Goal: Find specific page/section: Find specific page/section

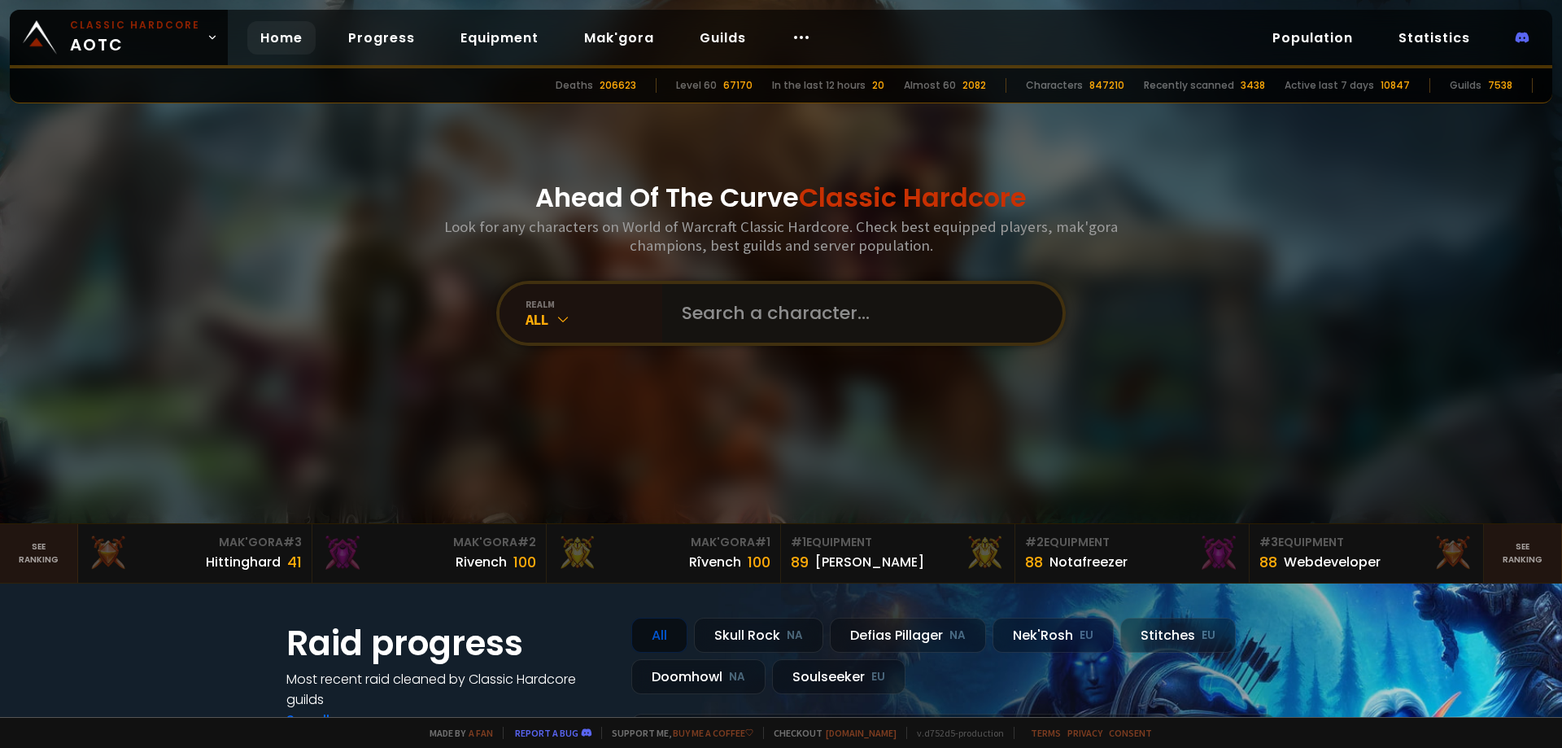
click at [761, 328] on input "text" at bounding box center [857, 313] width 371 height 59
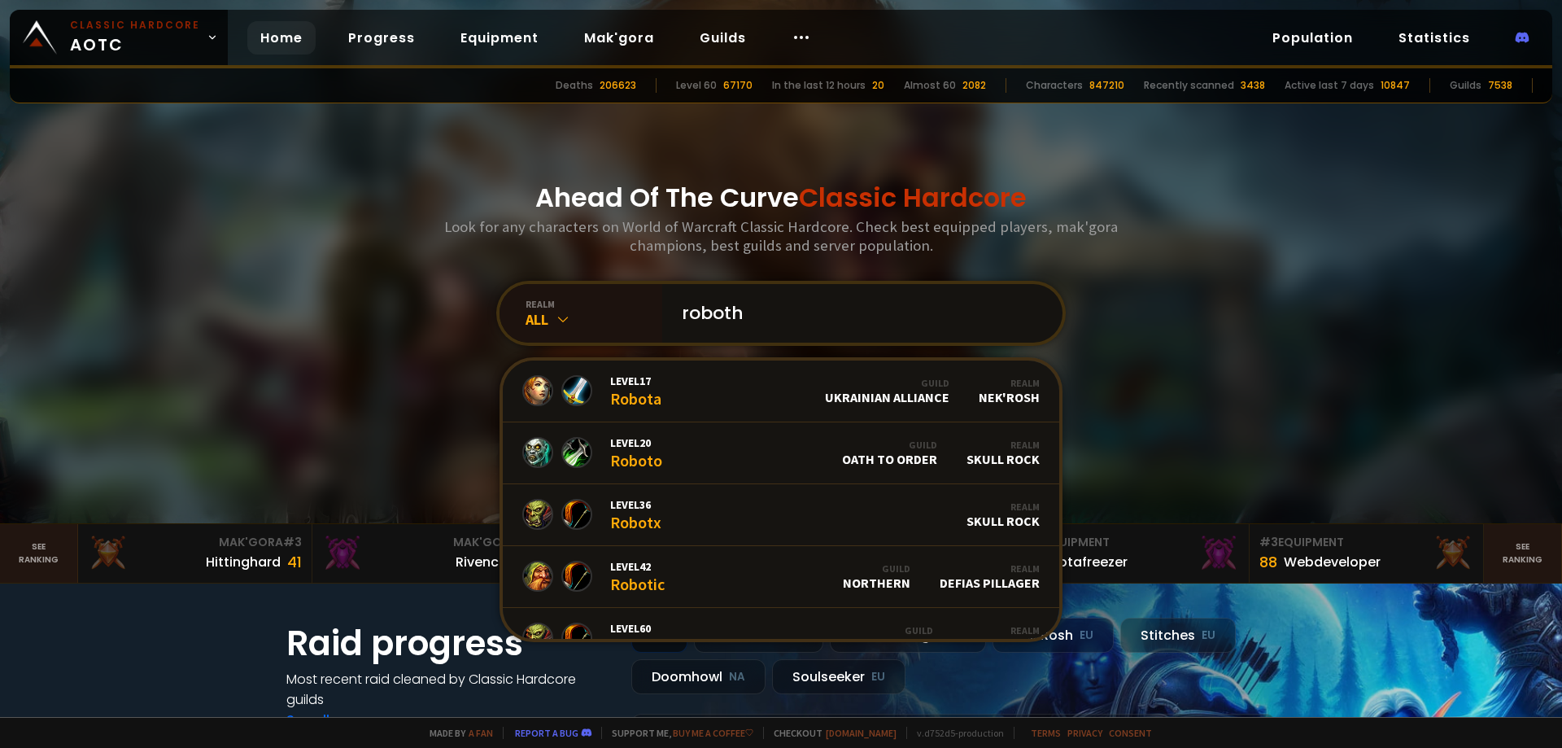
type input "robothc"
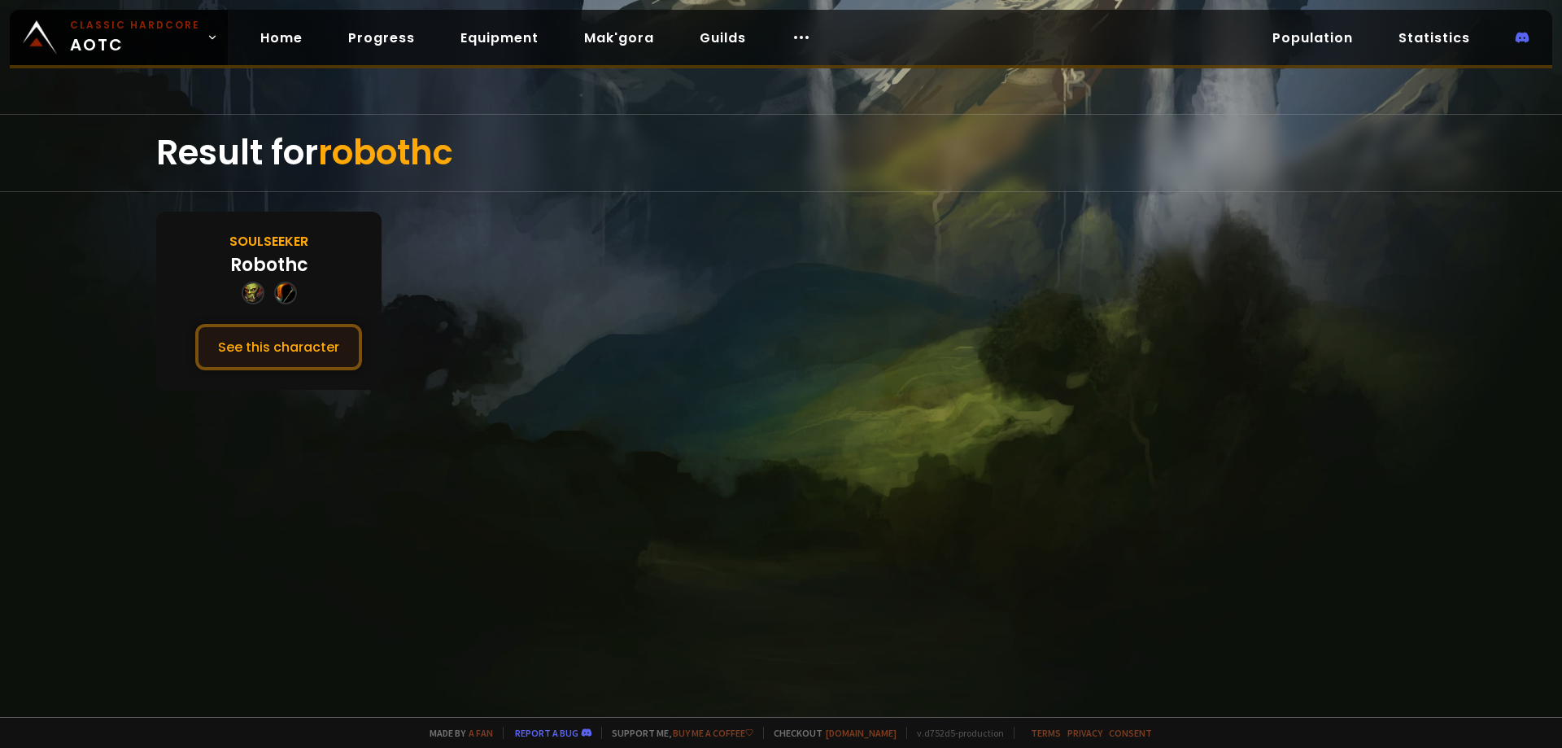
click at [295, 355] on button "See this character" at bounding box center [278, 347] width 167 height 46
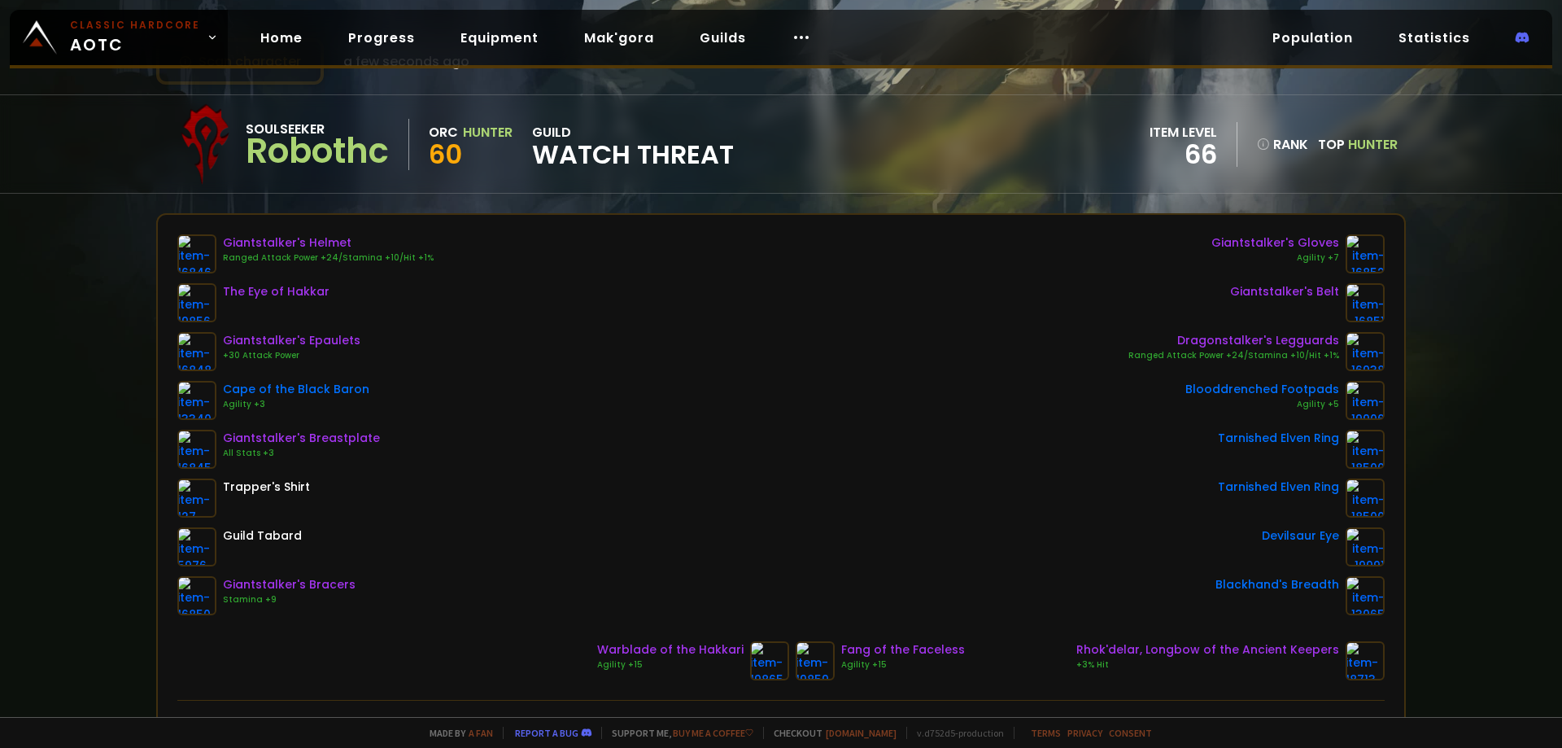
scroll to position [81, 0]
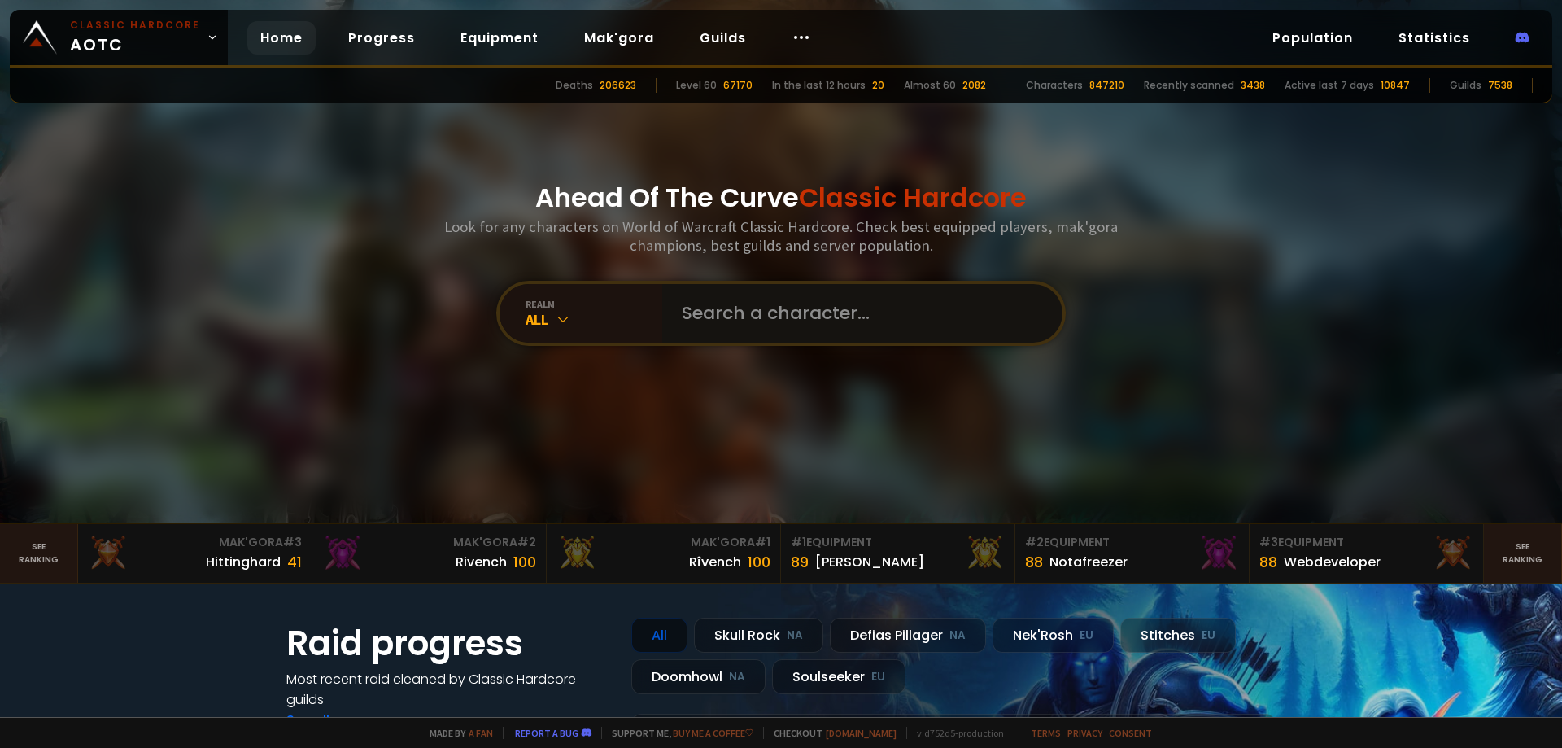
click at [716, 316] on input "text" at bounding box center [857, 313] width 371 height 59
paste input "Geky"
type input "Geky"
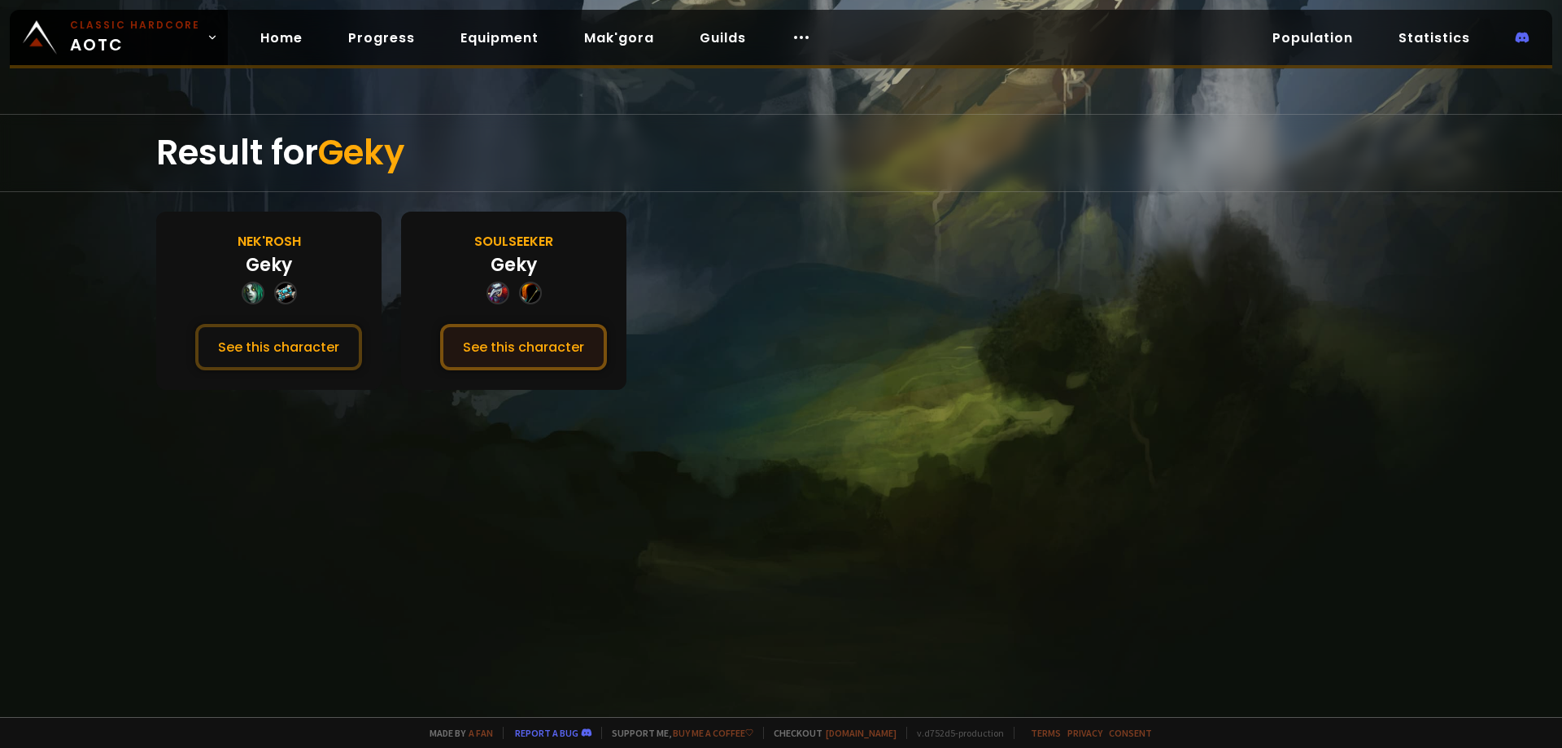
click at [548, 346] on button "See this character" at bounding box center [523, 347] width 167 height 46
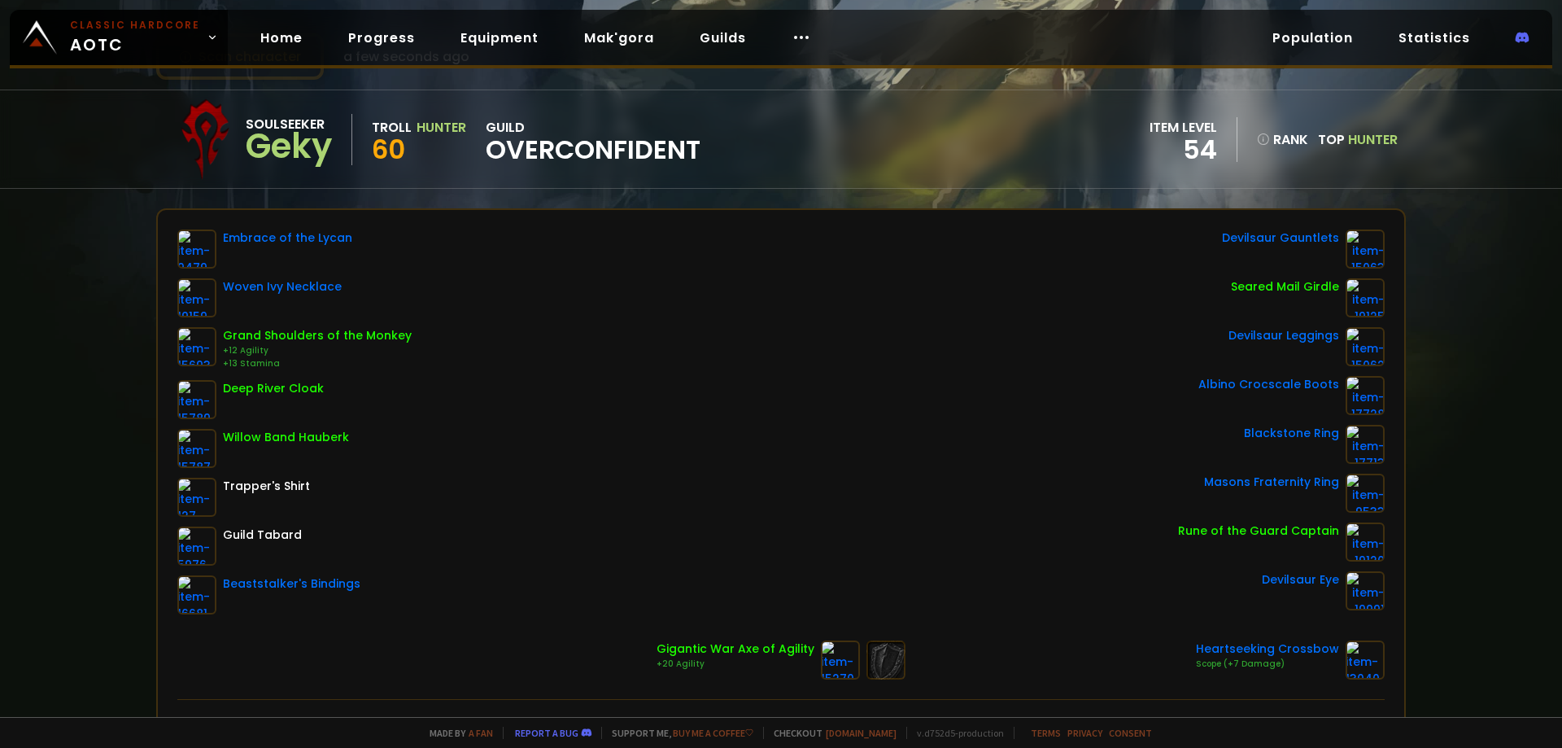
scroll to position [81, 0]
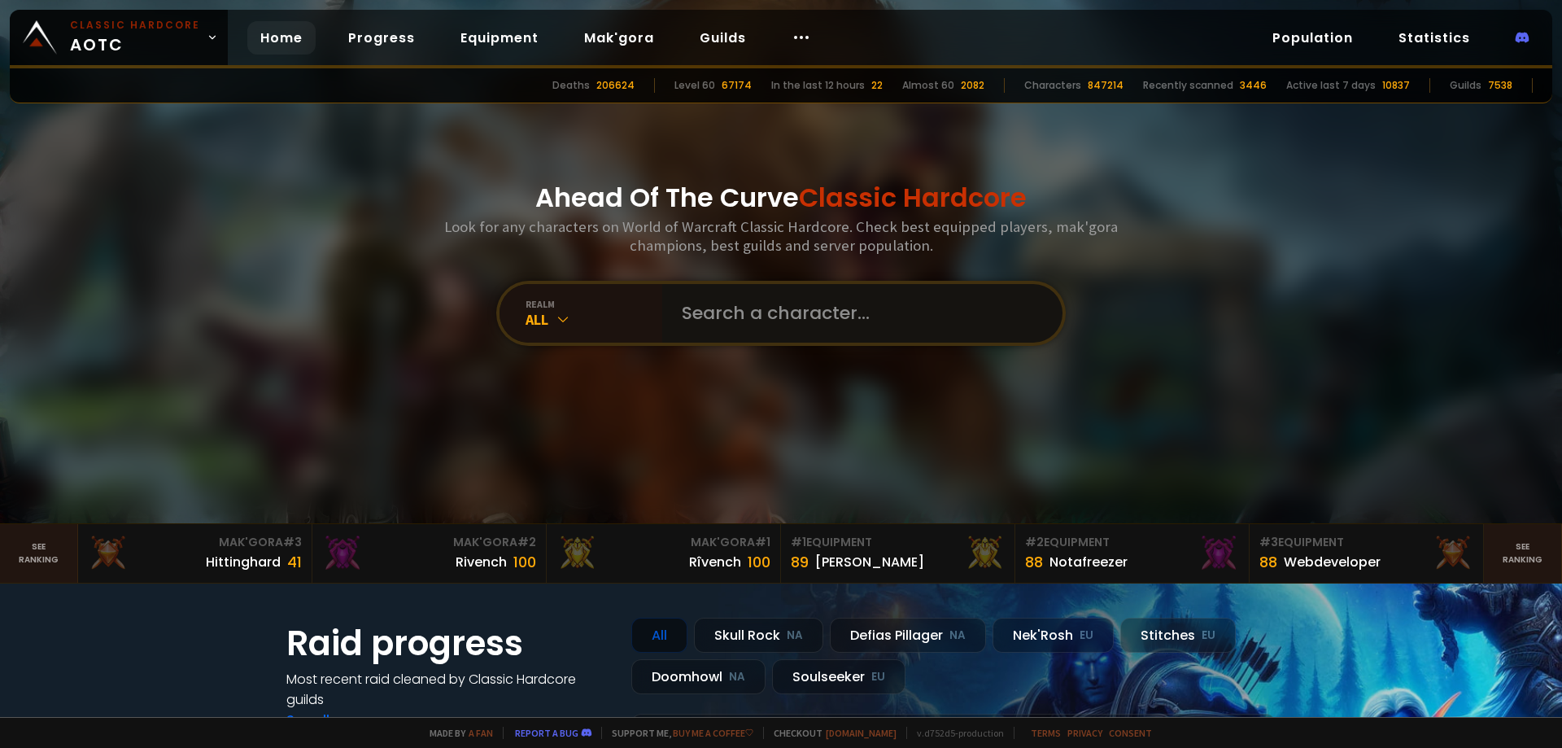
click at [776, 323] on input "text" at bounding box center [857, 313] width 371 height 59
paste input "Pumpkini"
type input "Pumpkini"
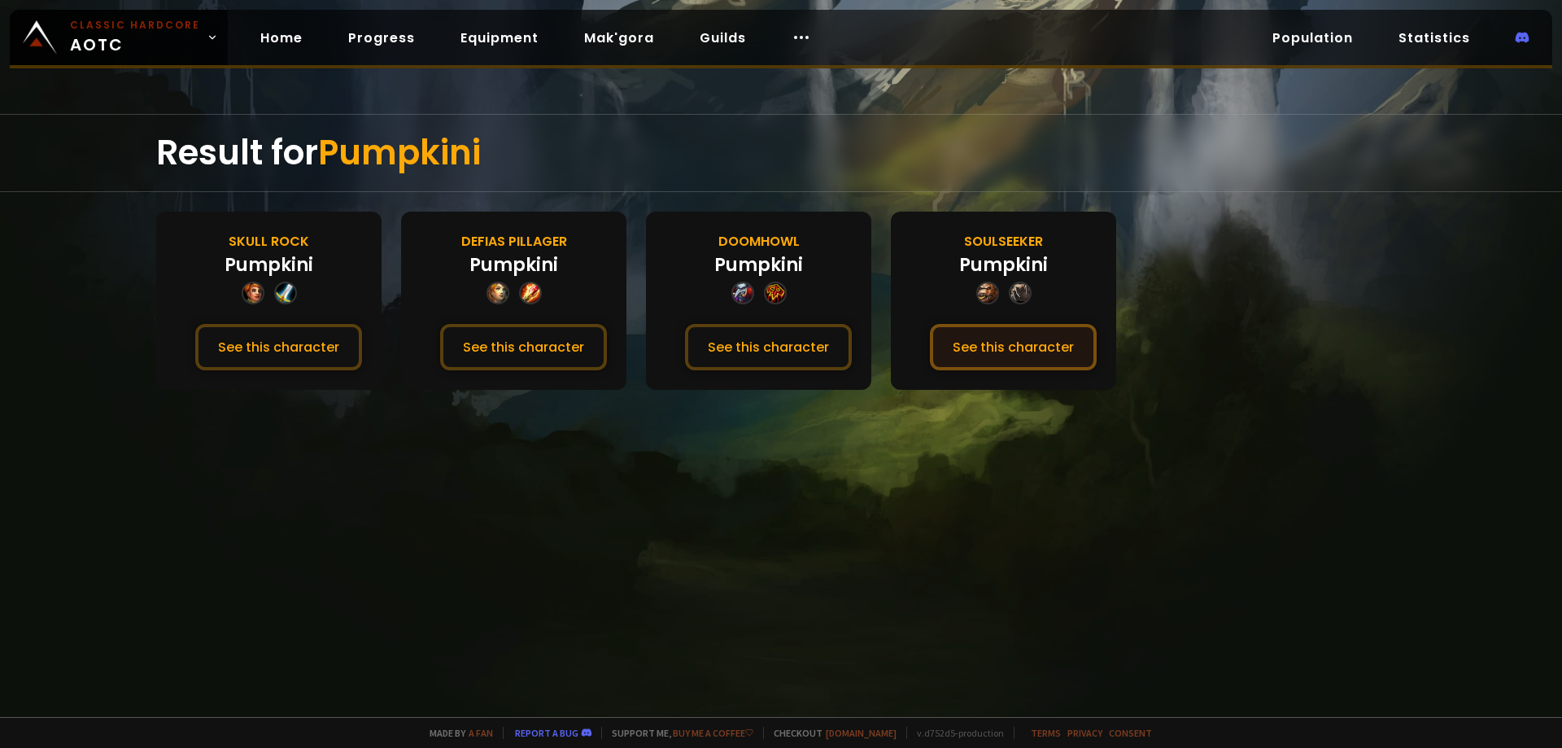
click at [1025, 341] on button "See this character" at bounding box center [1013, 347] width 167 height 46
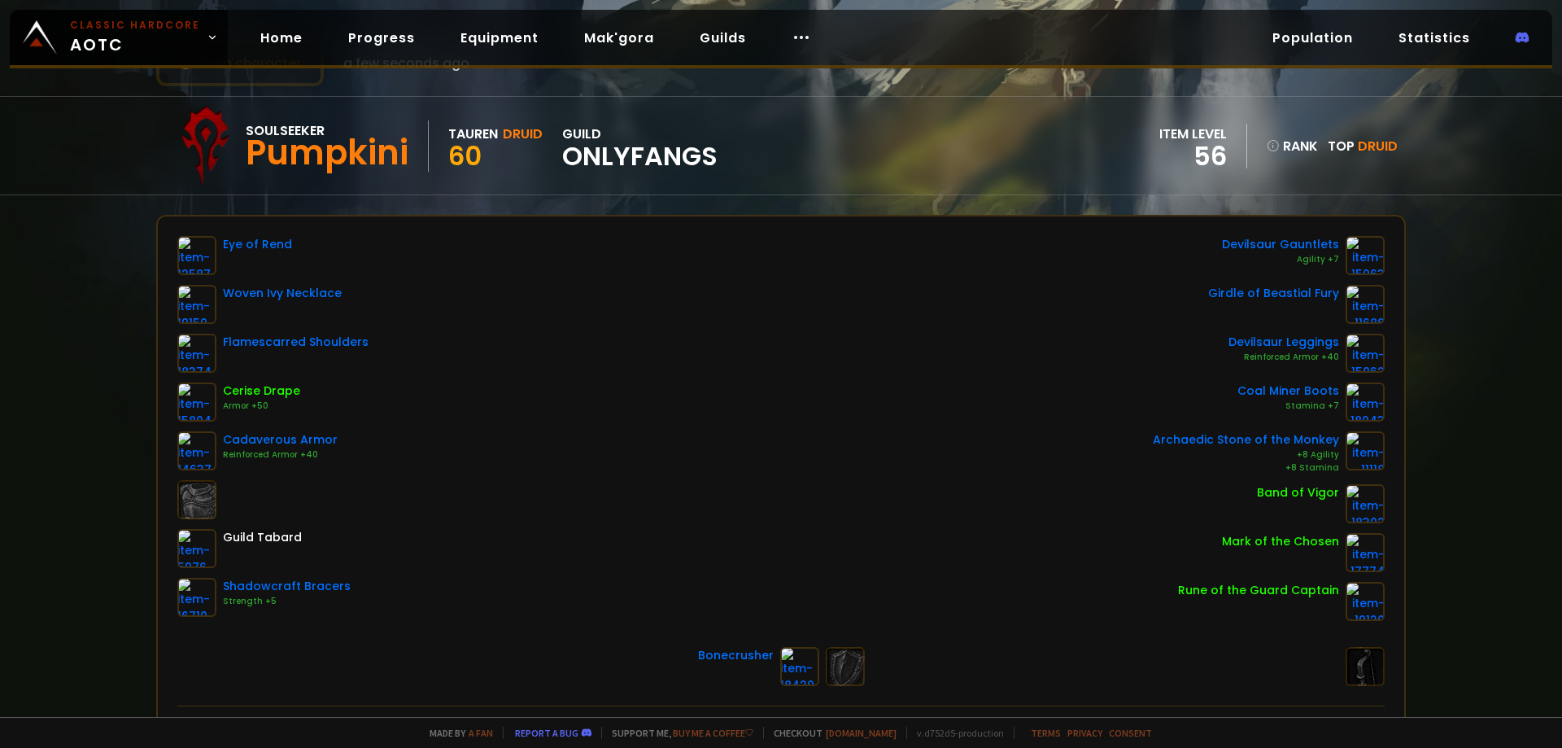
scroll to position [81, 0]
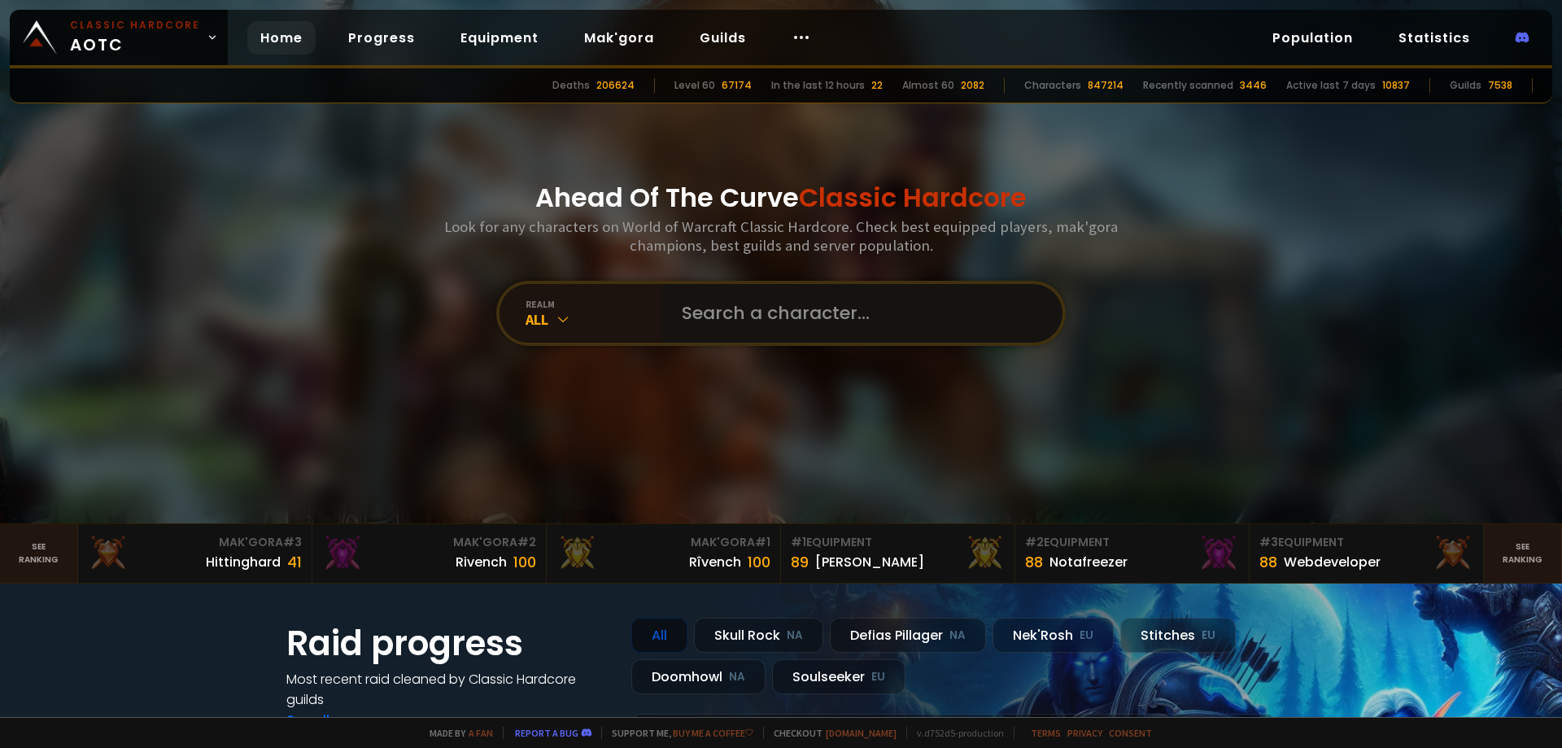
click at [740, 294] on input "text" at bounding box center [857, 313] width 371 height 59
paste input "Mojobaby"
type input "Mojobaby"
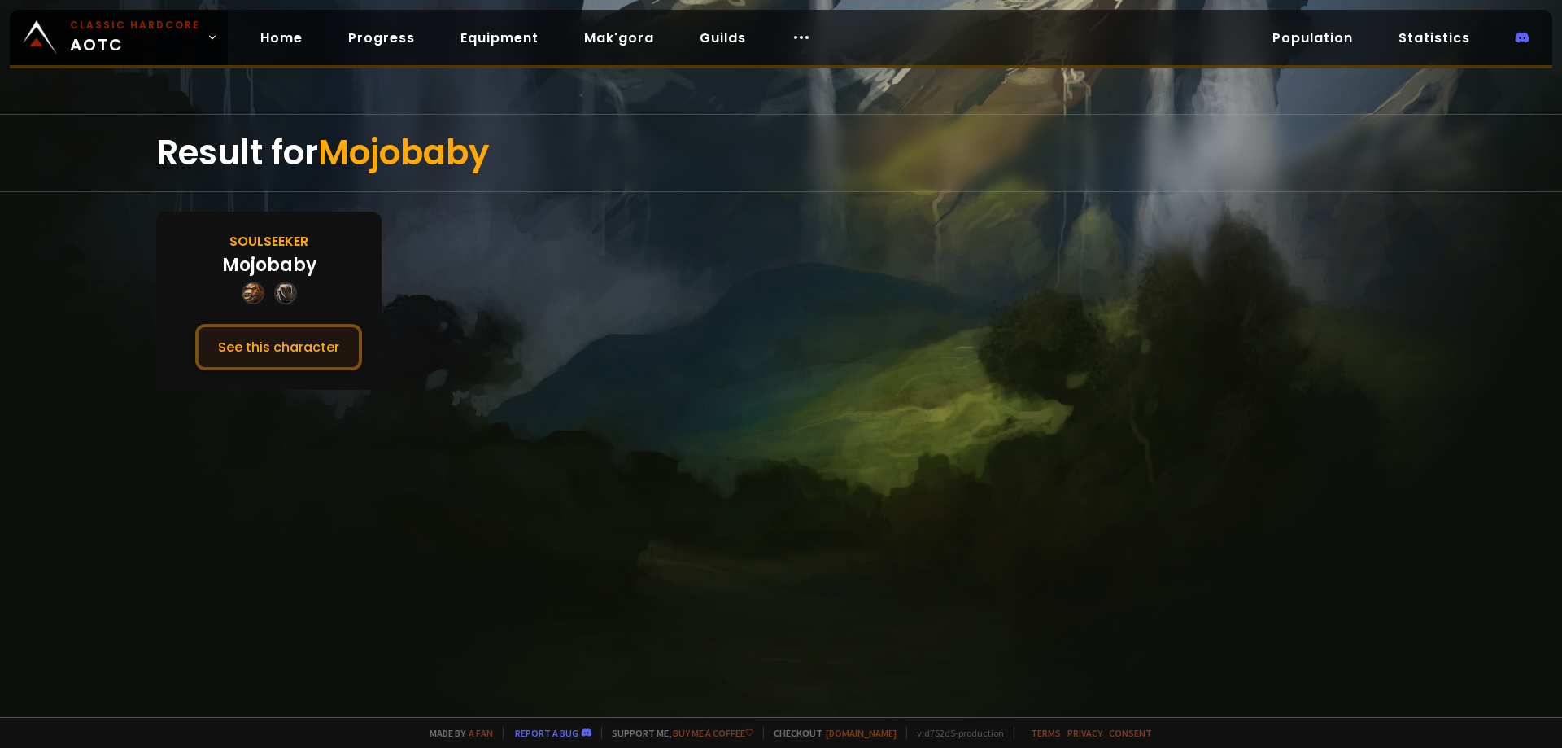
click at [279, 336] on button "See this character" at bounding box center [278, 347] width 167 height 46
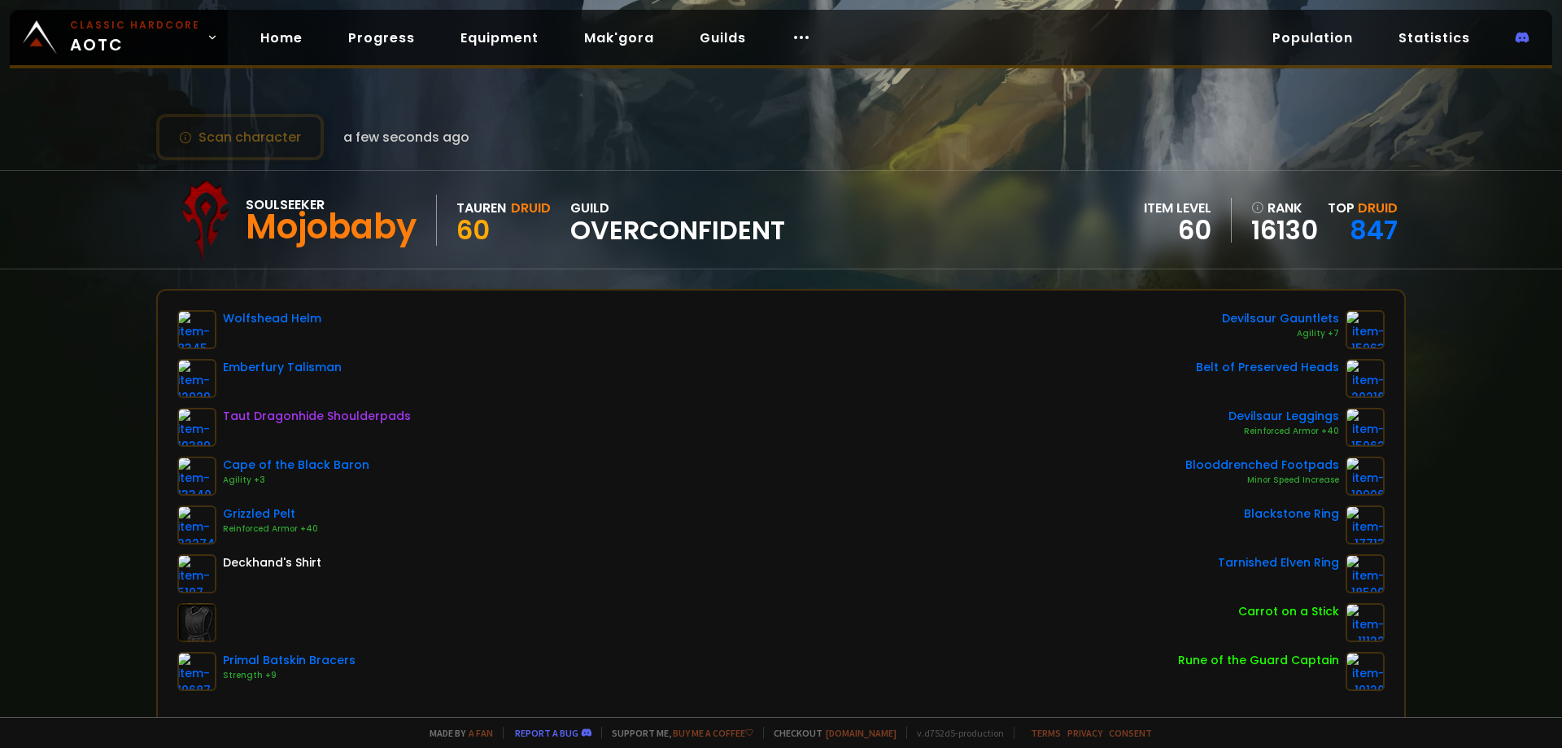
drag, startPoint x: 789, startPoint y: 185, endPoint x: 792, endPoint y: 193, distance: 8.8
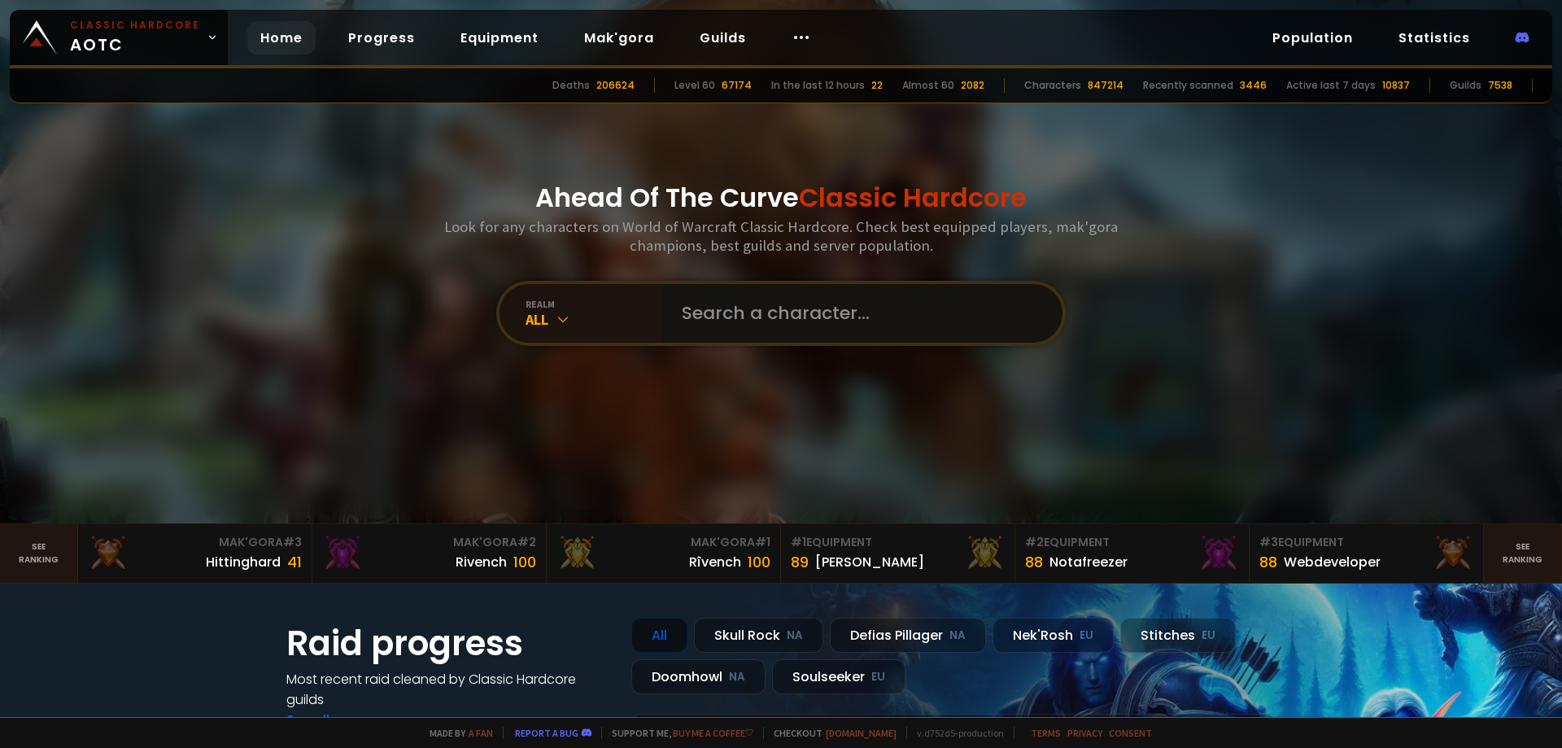
click at [737, 303] on input "text" at bounding box center [857, 313] width 371 height 59
paste input "Dyed"
type input "Dyed"
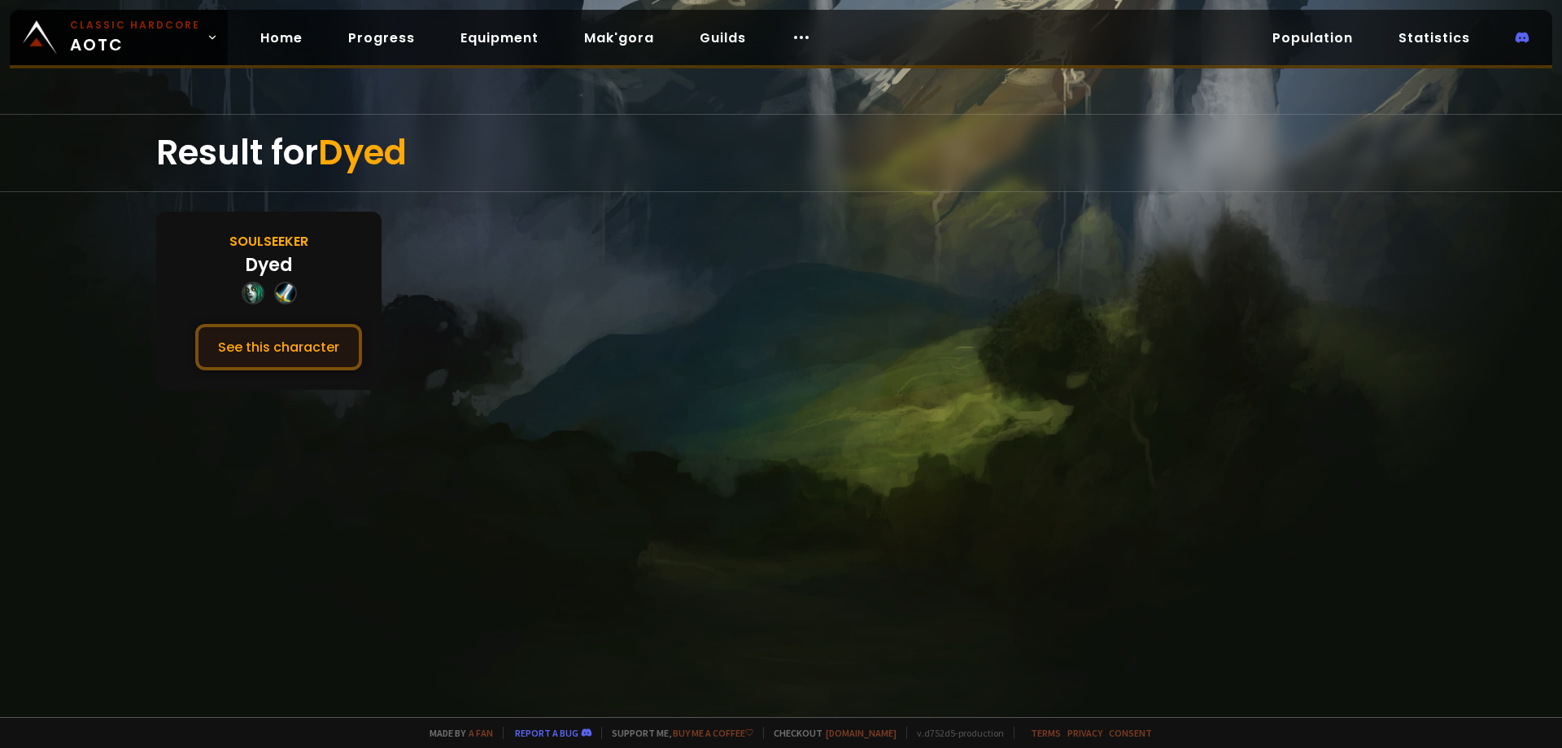
click at [286, 331] on button "See this character" at bounding box center [278, 347] width 167 height 46
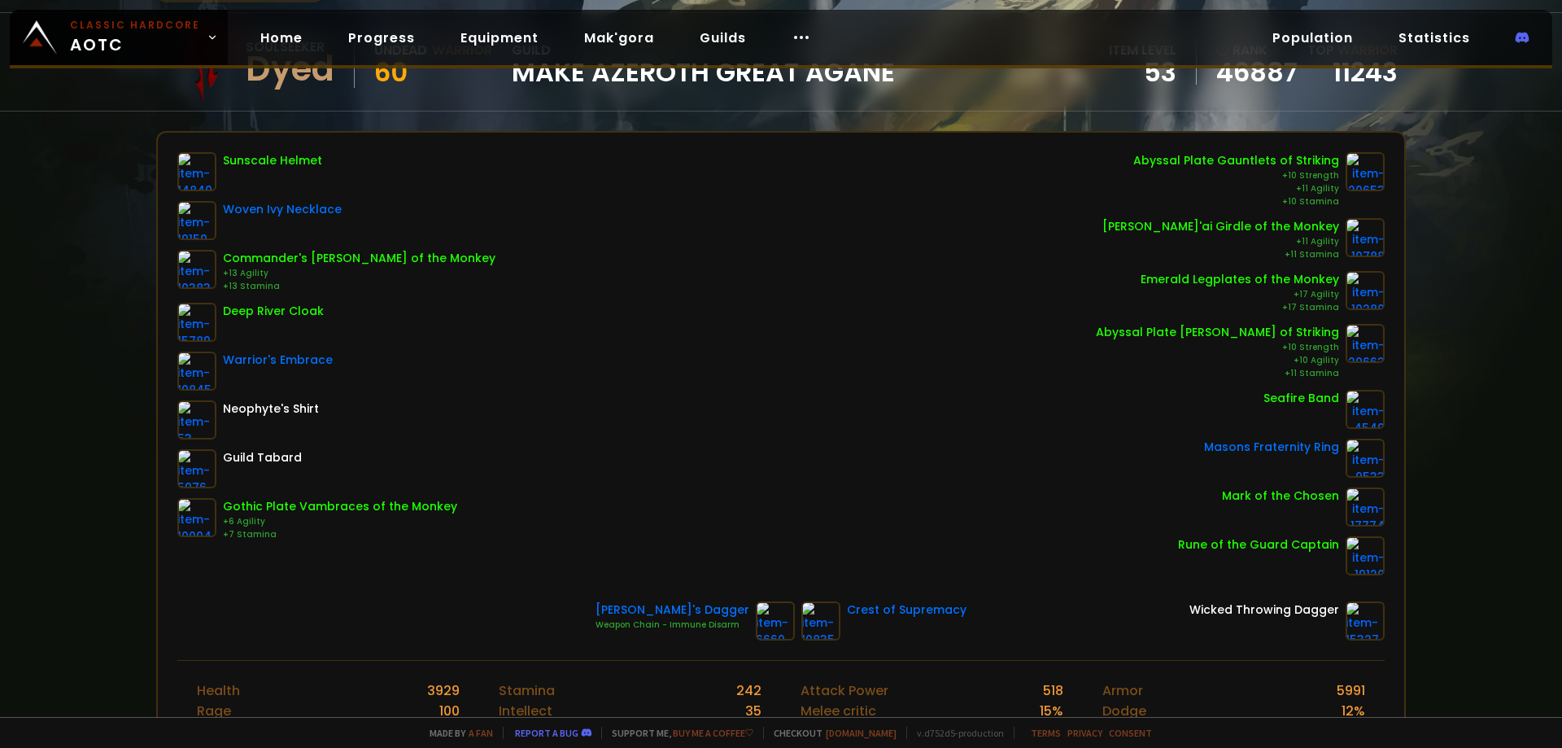
scroll to position [163, 0]
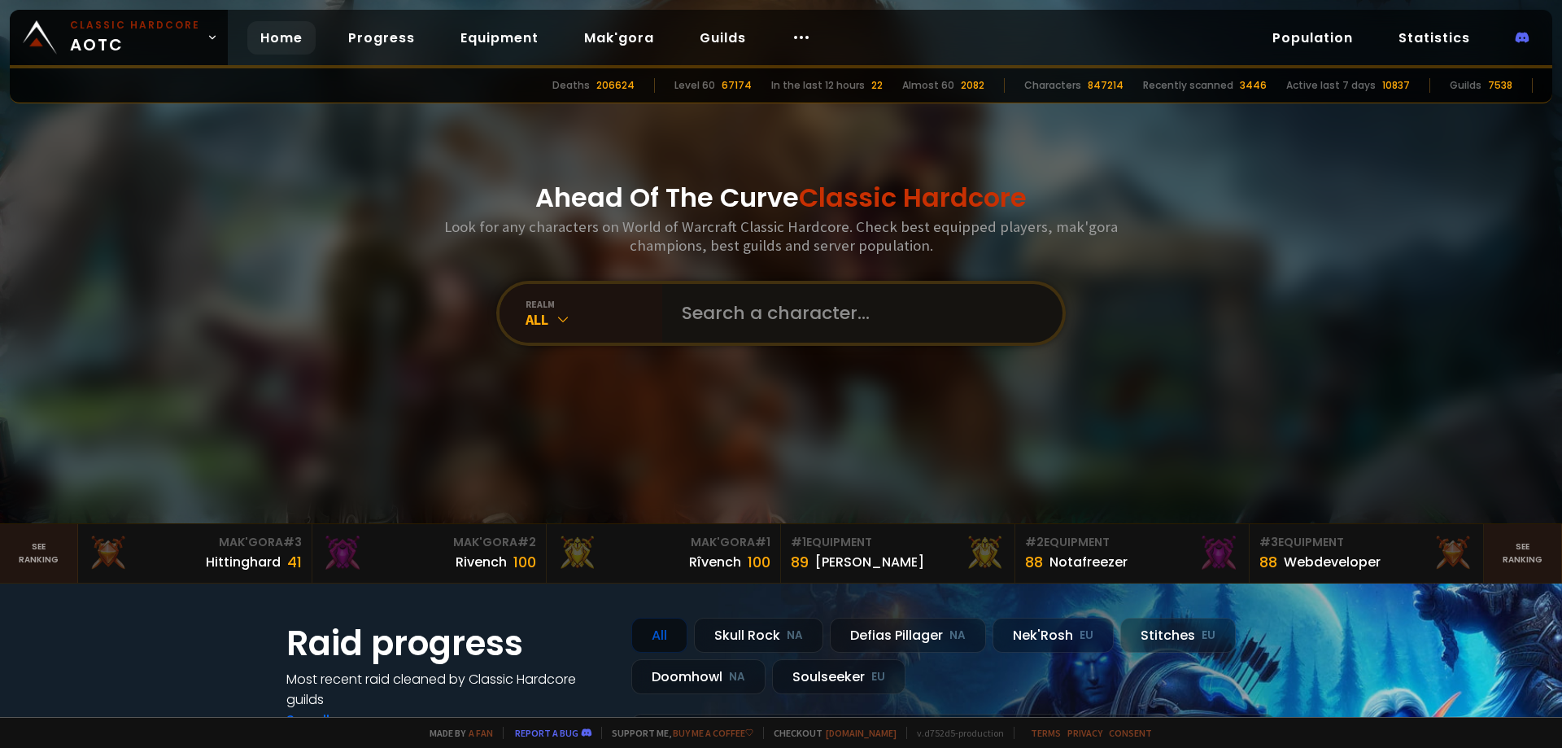
click at [746, 309] on input "text" at bounding box center [857, 313] width 371 height 59
paste input "Bambim"
type input "Bambim"
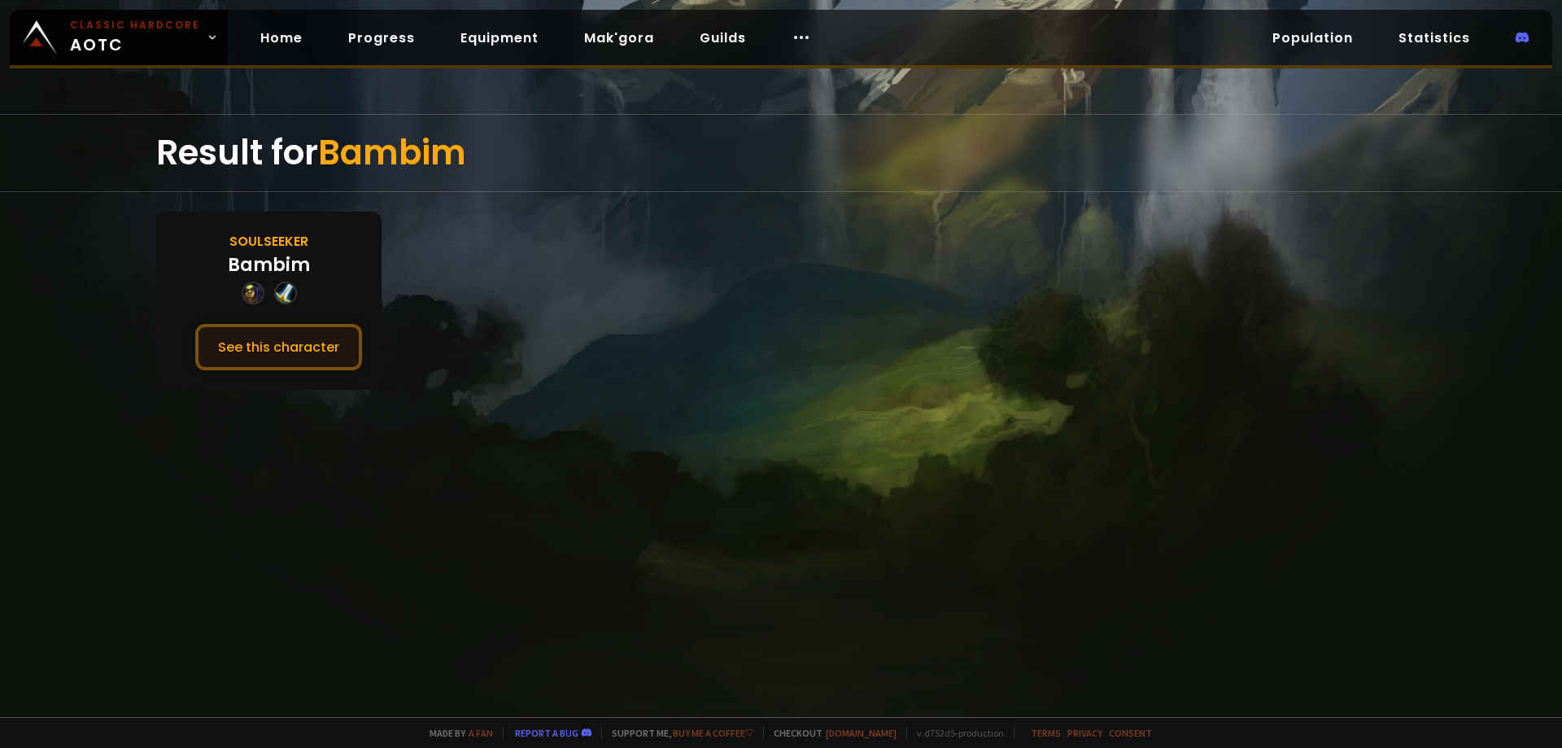
click at [291, 355] on button "See this character" at bounding box center [278, 347] width 167 height 46
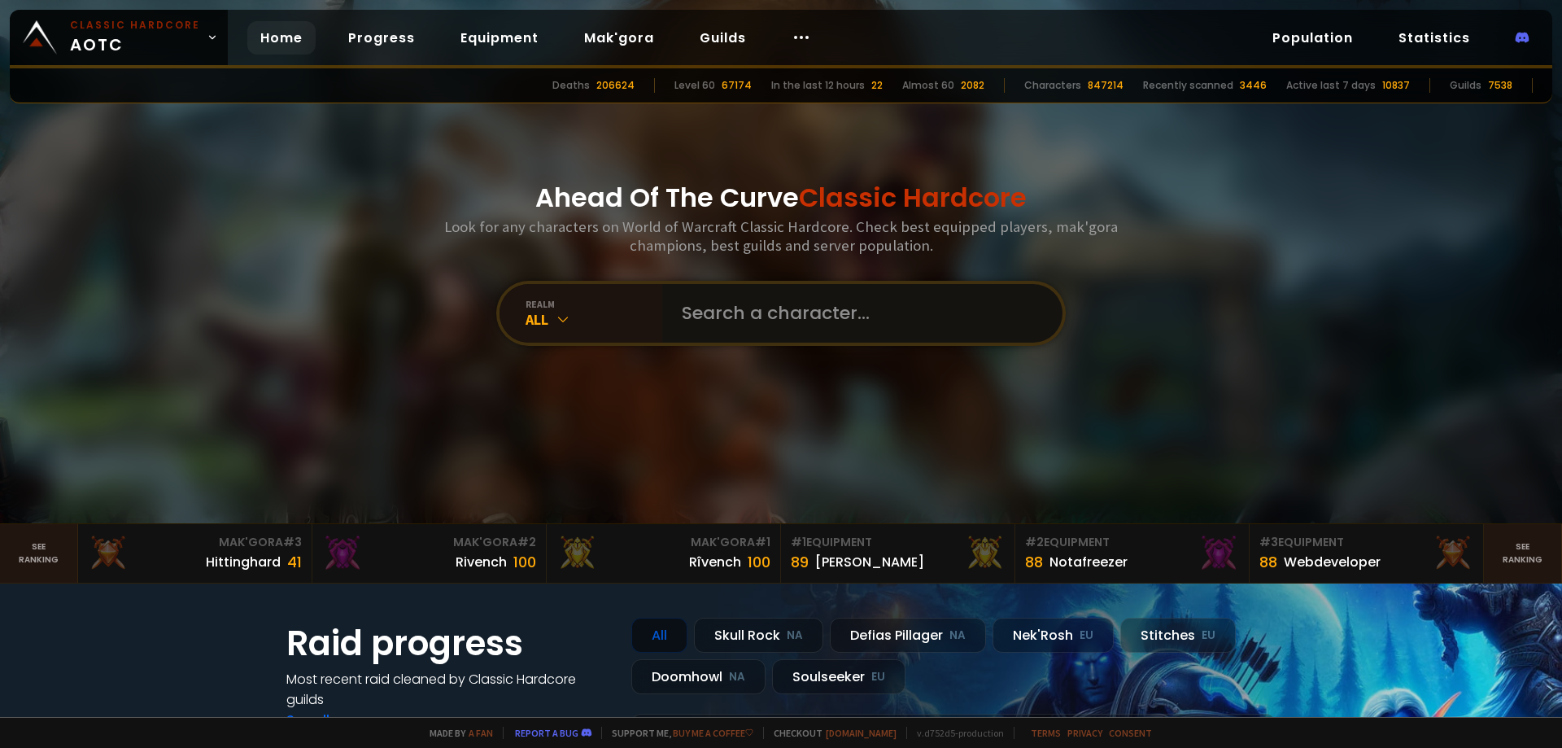
click at [789, 328] on input "text" at bounding box center [857, 313] width 371 height 59
paste input "Unkheld"
type input "Unkheld"
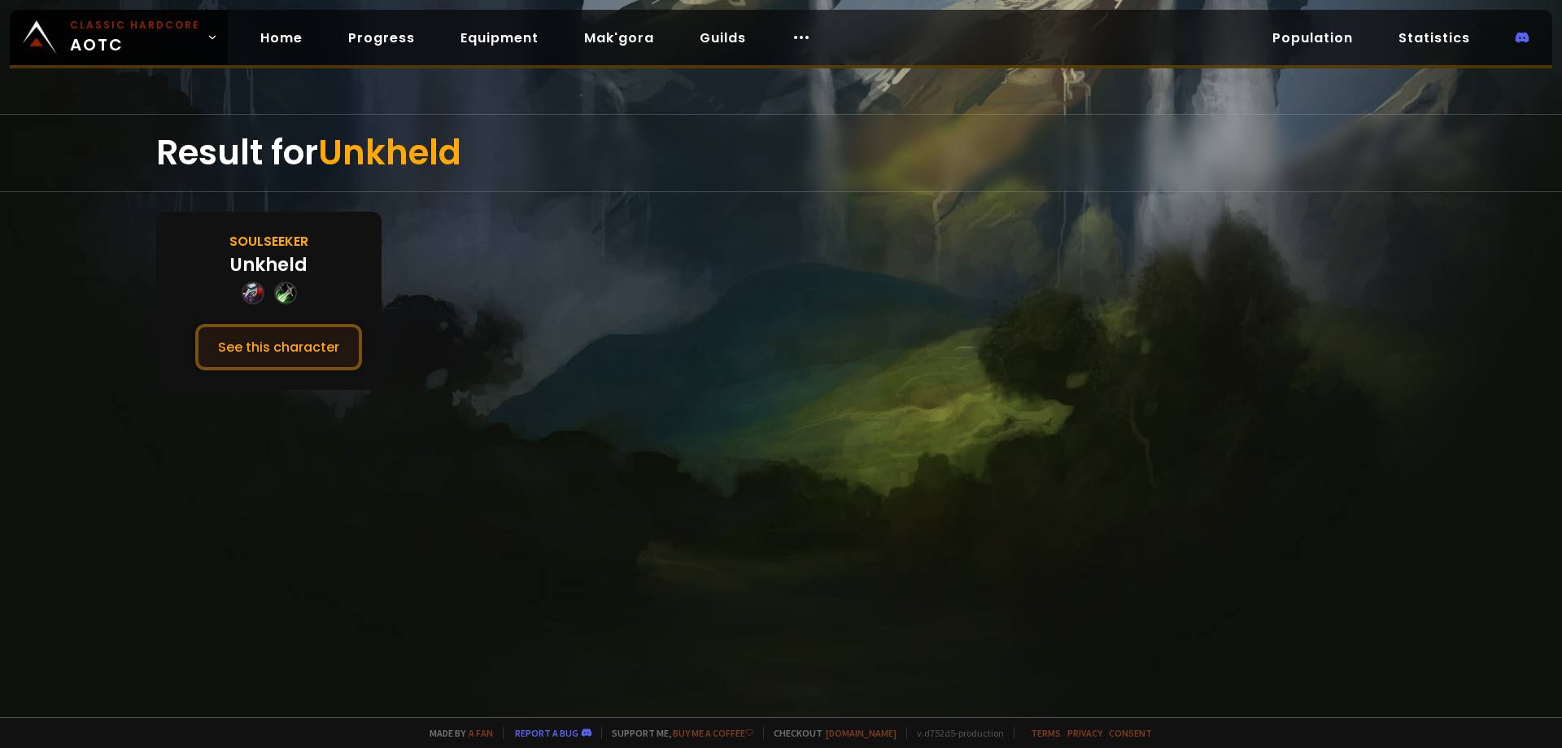
click at [240, 348] on button "See this character" at bounding box center [278, 347] width 167 height 46
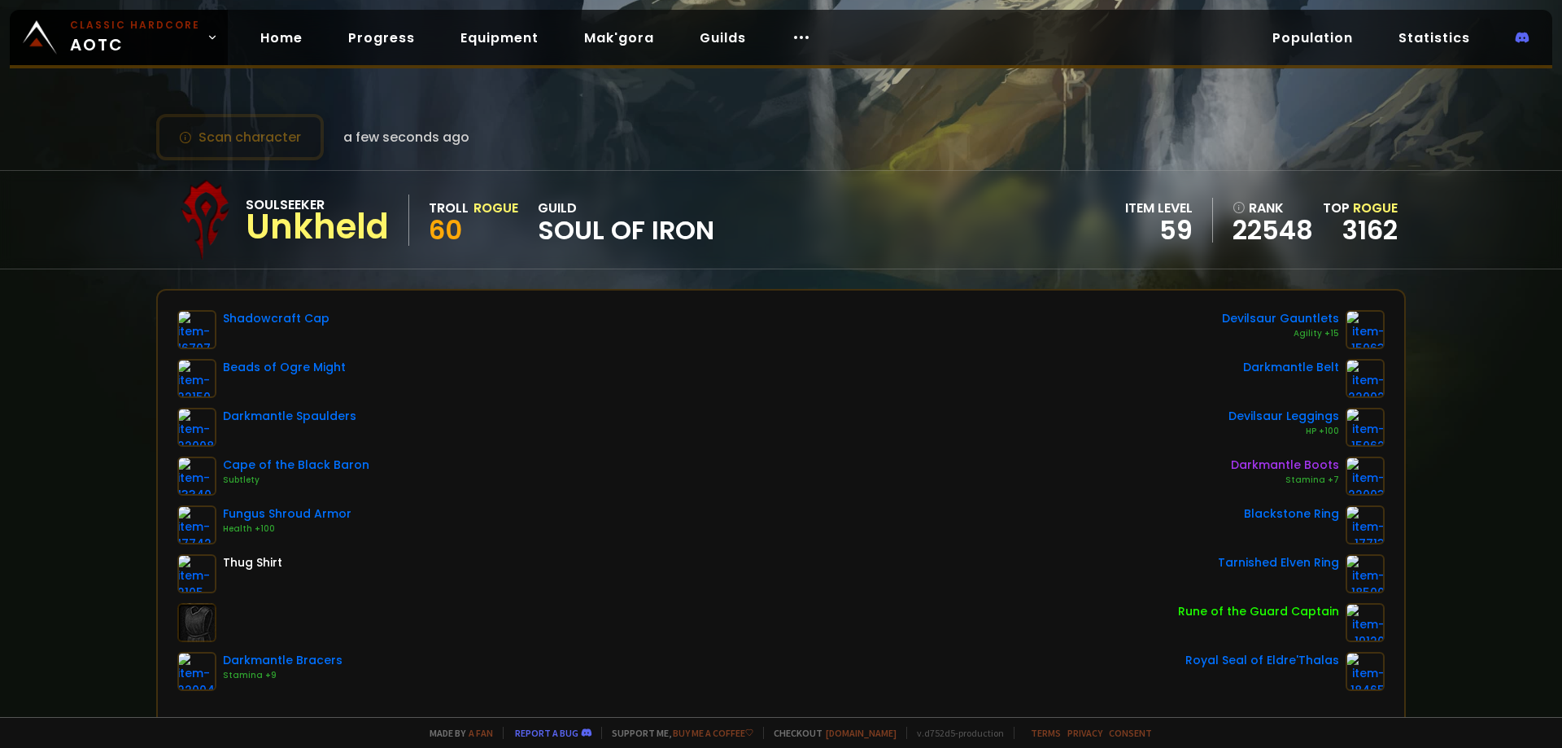
drag, startPoint x: 698, startPoint y: 285, endPoint x: 723, endPoint y: 276, distance: 26.8
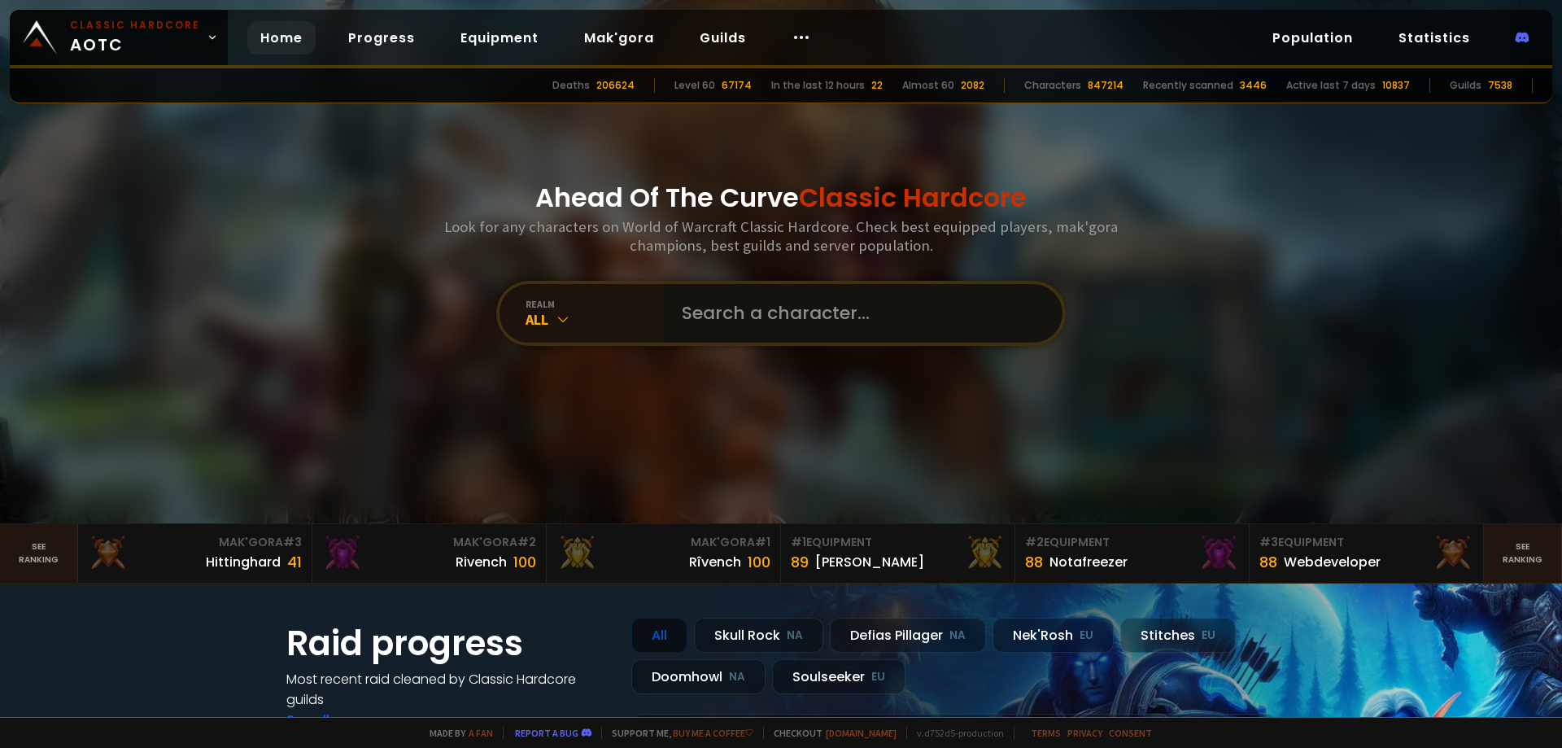
click at [786, 313] on input "text" at bounding box center [857, 313] width 371 height 59
paste input "Airinu"
type input "Airinu"
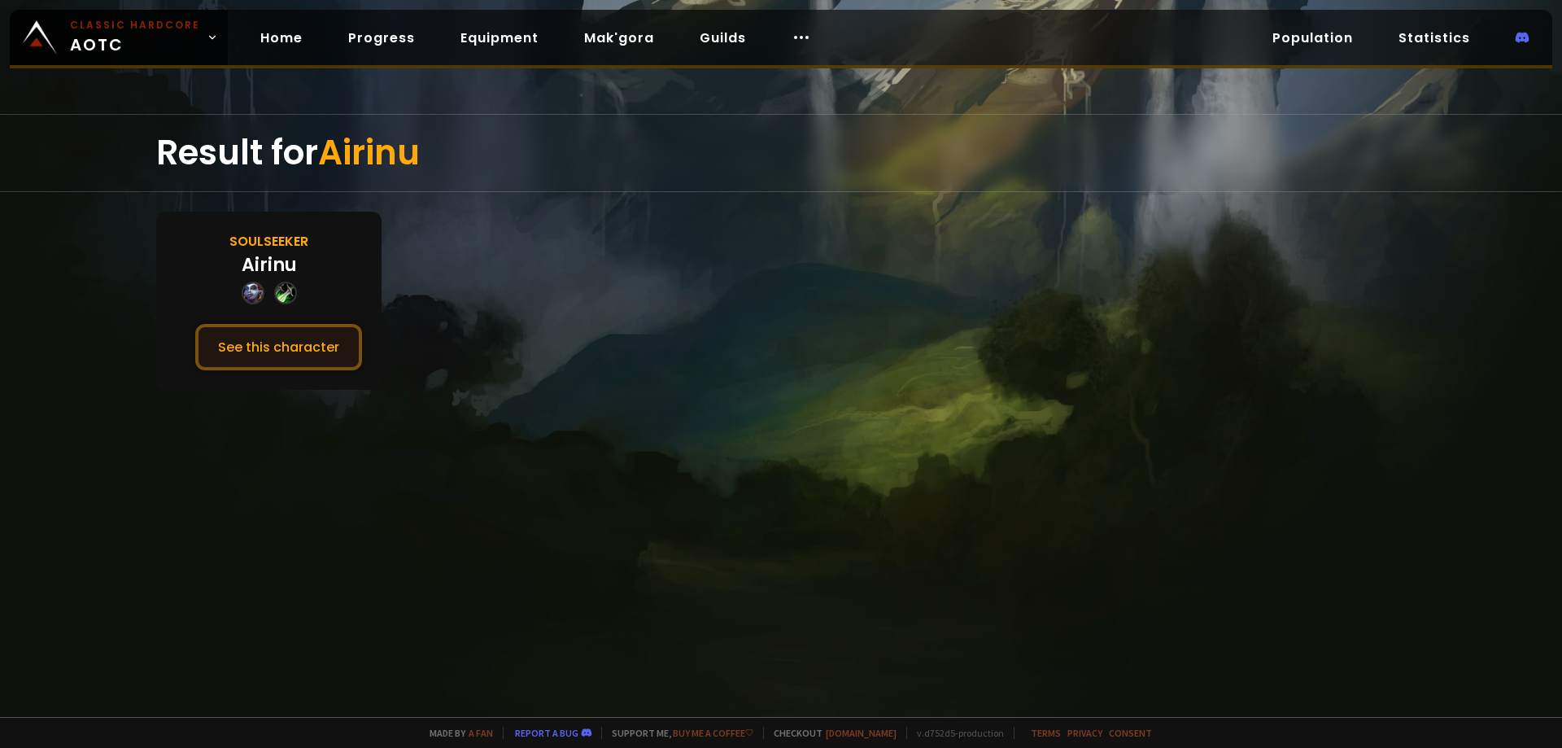
click at [297, 344] on button "See this character" at bounding box center [278, 347] width 167 height 46
drag, startPoint x: 609, startPoint y: 348, endPoint x: 622, endPoint y: 344, distance: 12.9
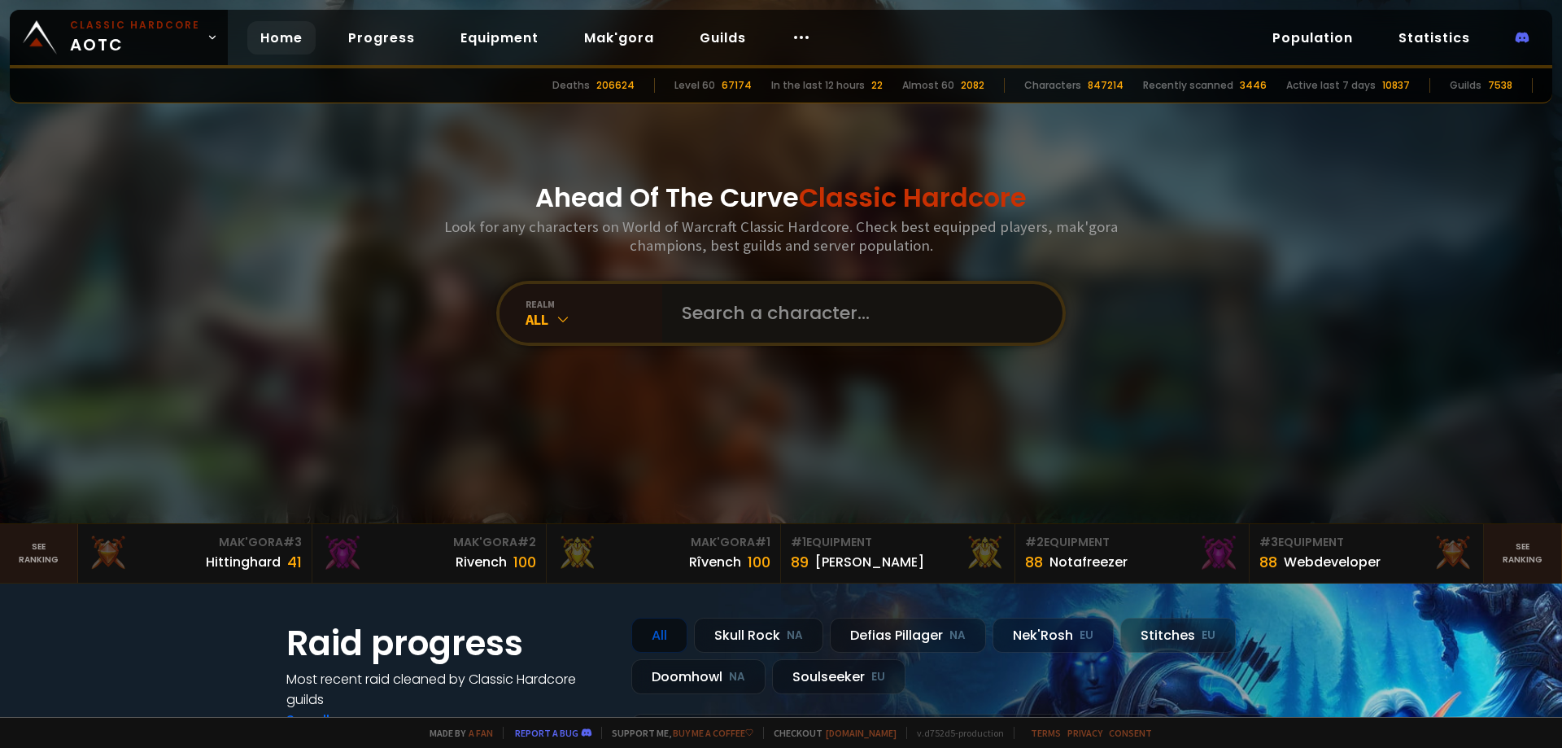
click at [829, 335] on input "text" at bounding box center [857, 313] width 371 height 59
paste input "Gusfraba"
type input "Gusfraba"
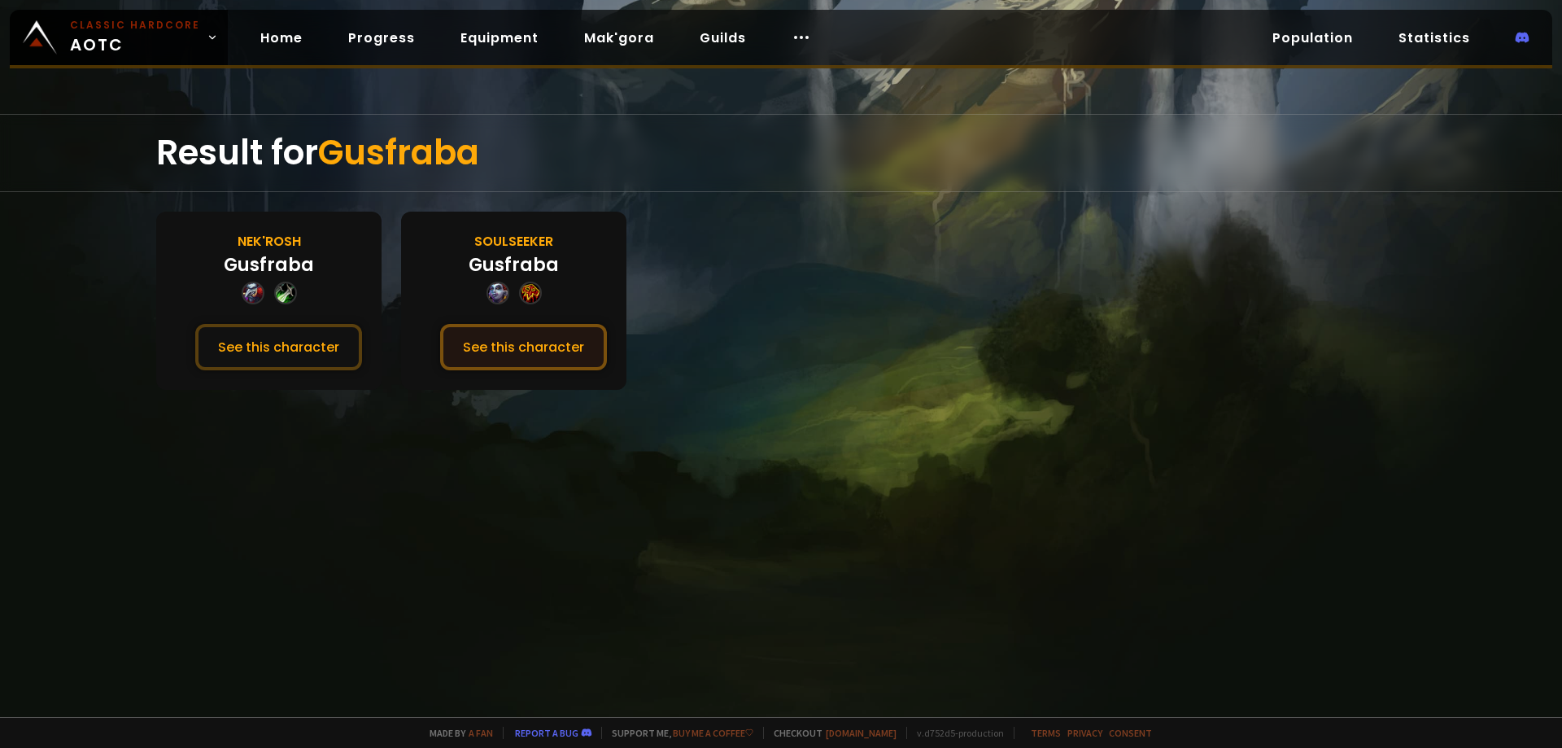
click at [513, 350] on button "See this character" at bounding box center [523, 347] width 167 height 46
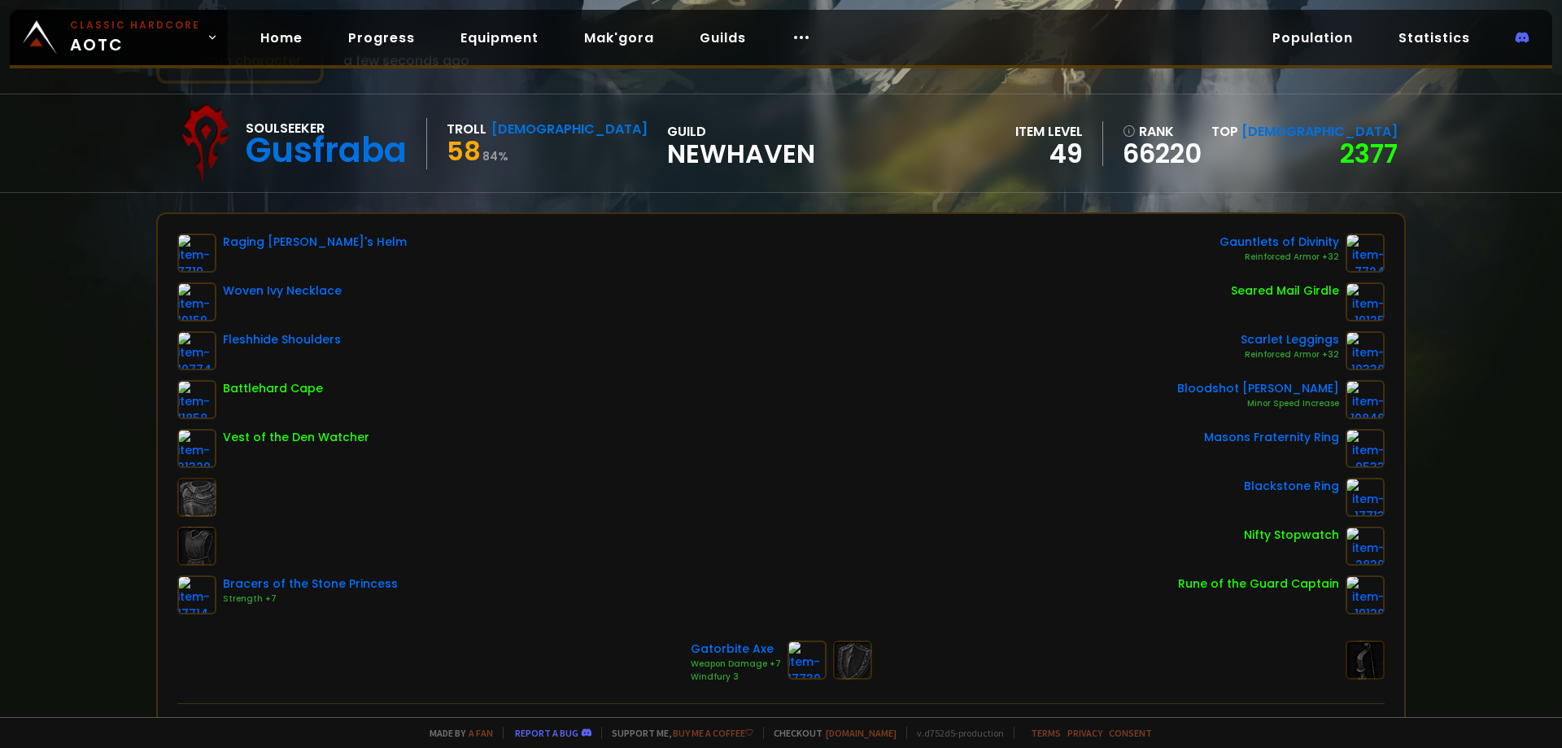
scroll to position [81, 0]
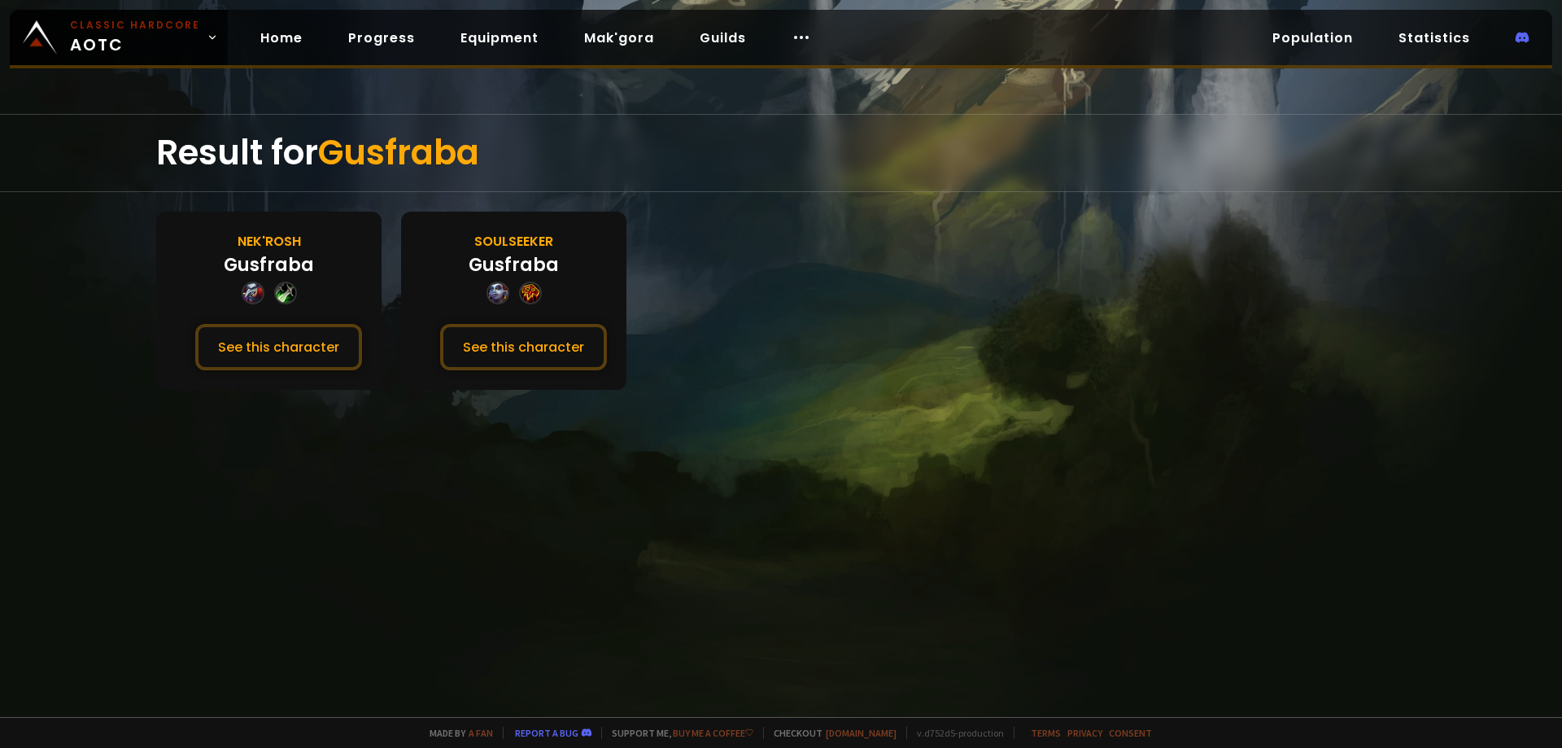
drag, startPoint x: 738, startPoint y: 331, endPoint x: 747, endPoint y: 327, distance: 9.8
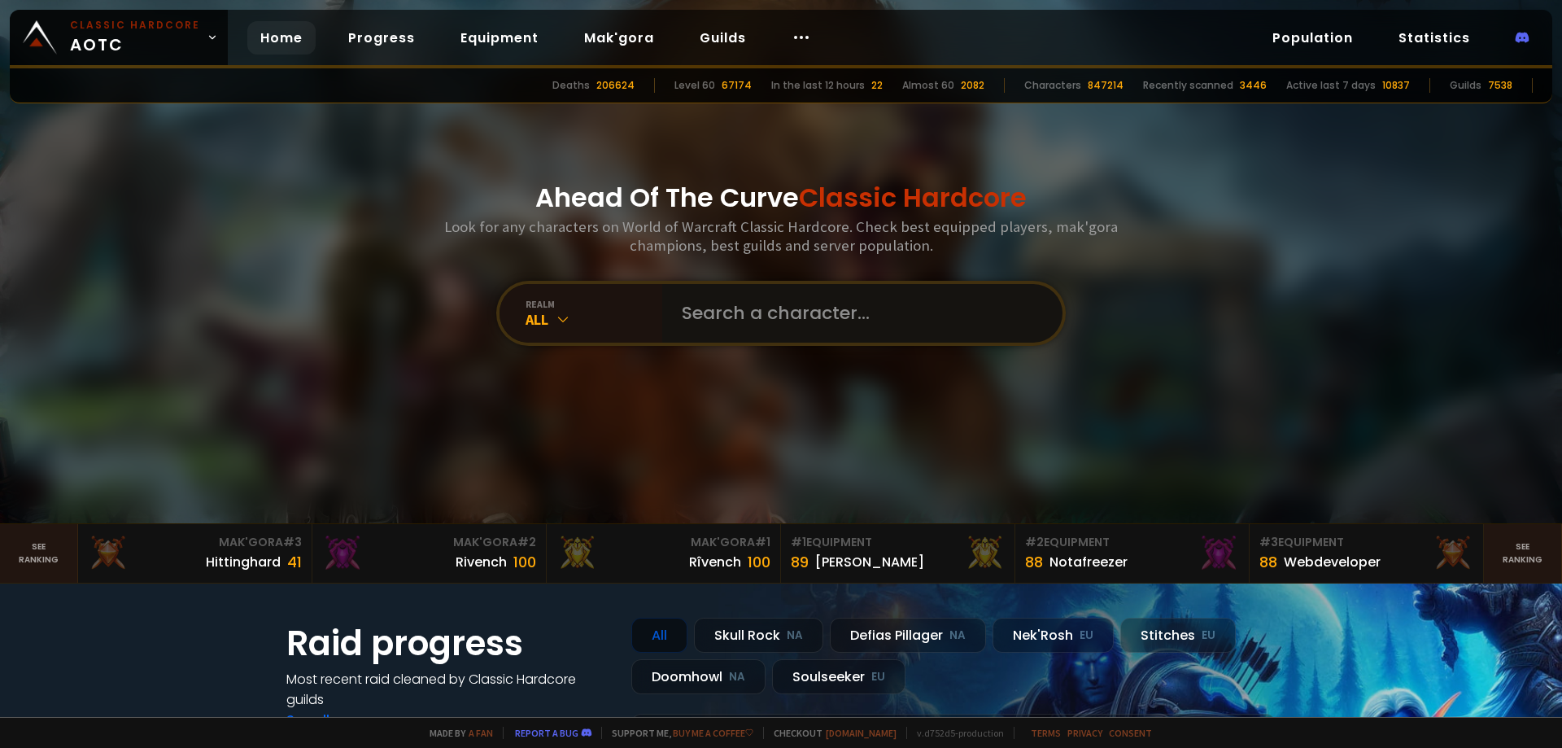
click at [875, 320] on input "text" at bounding box center [857, 313] width 371 height 59
paste input "Shortmadman"
type input "Shortmadman"
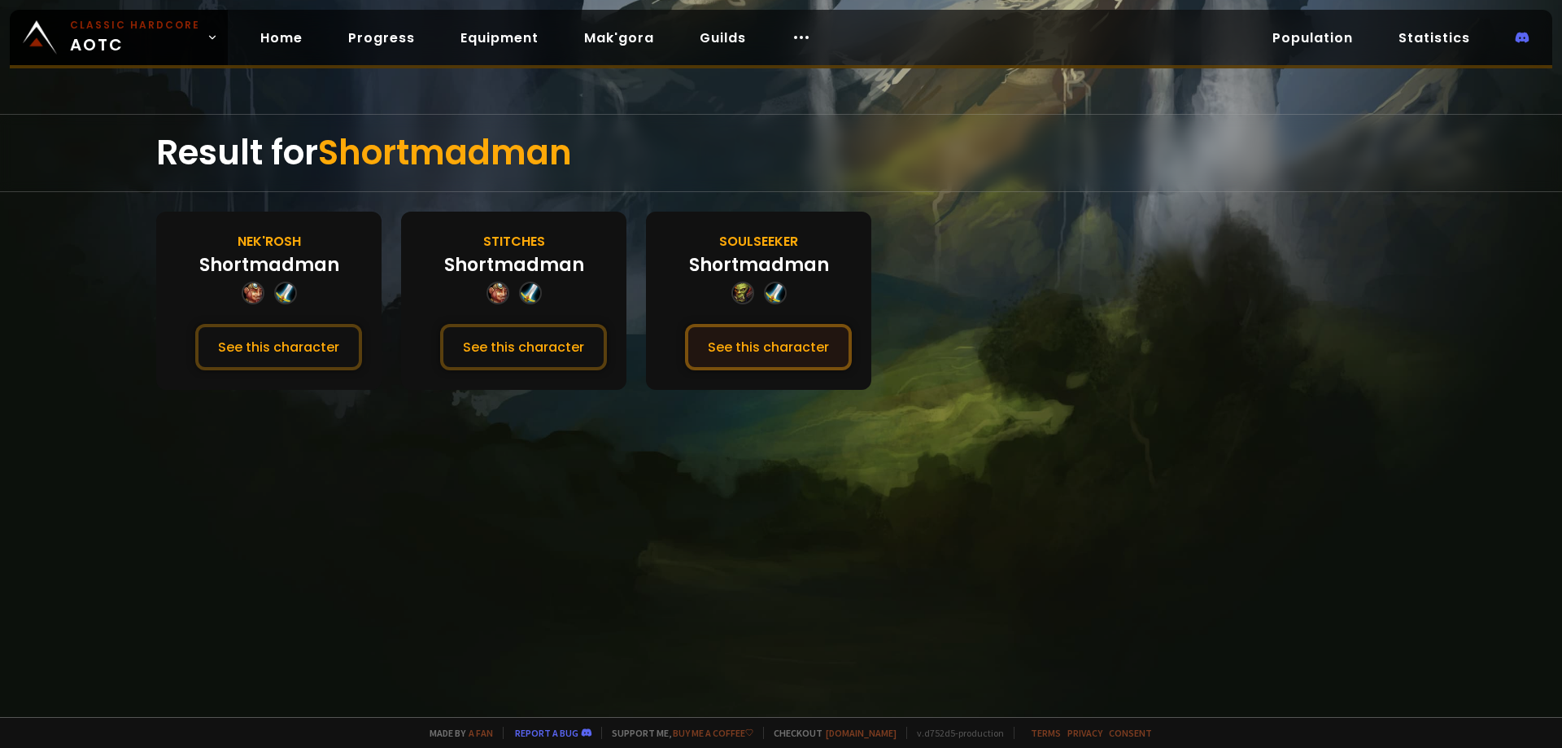
click at [731, 333] on button "See this character" at bounding box center [768, 347] width 167 height 46
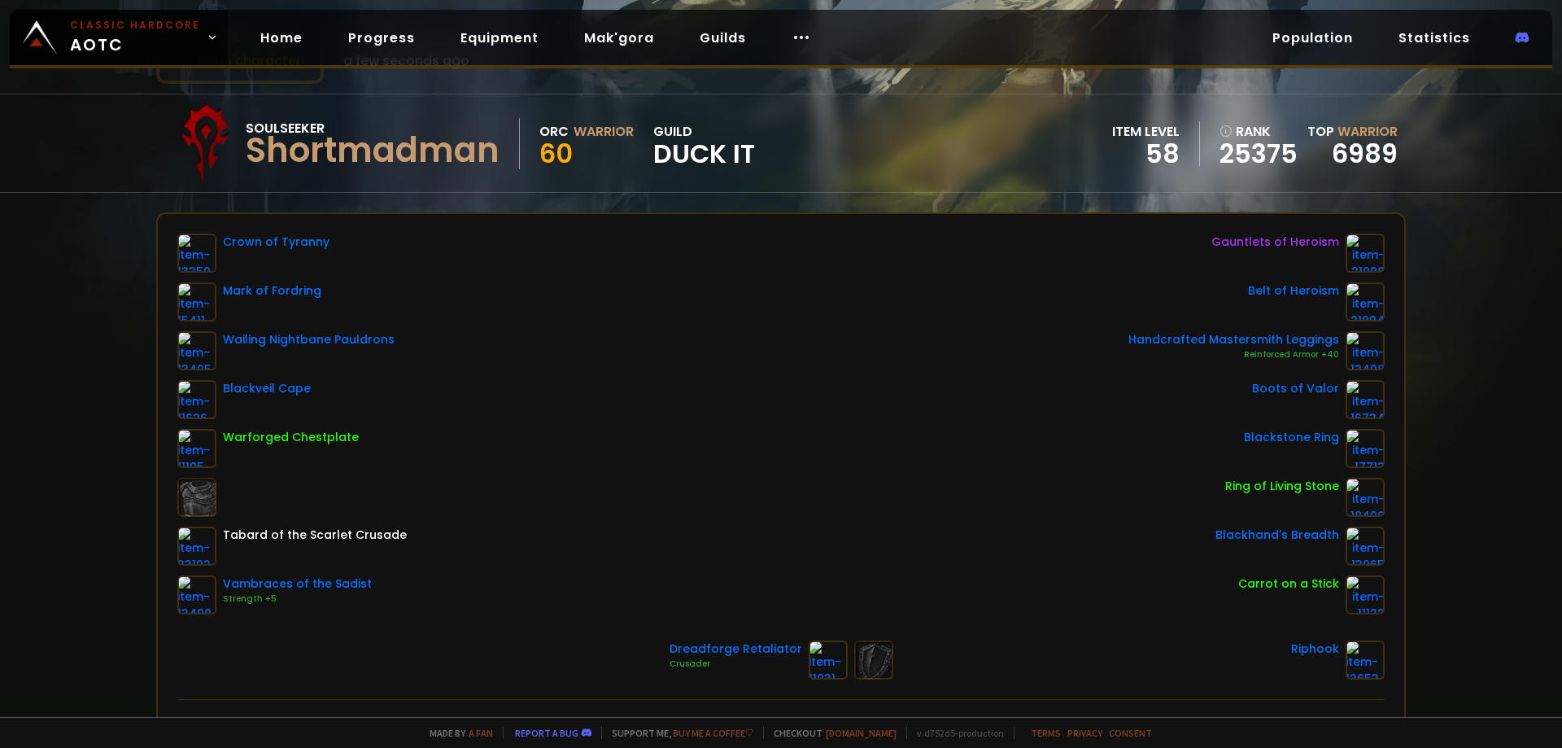
scroll to position [81, 0]
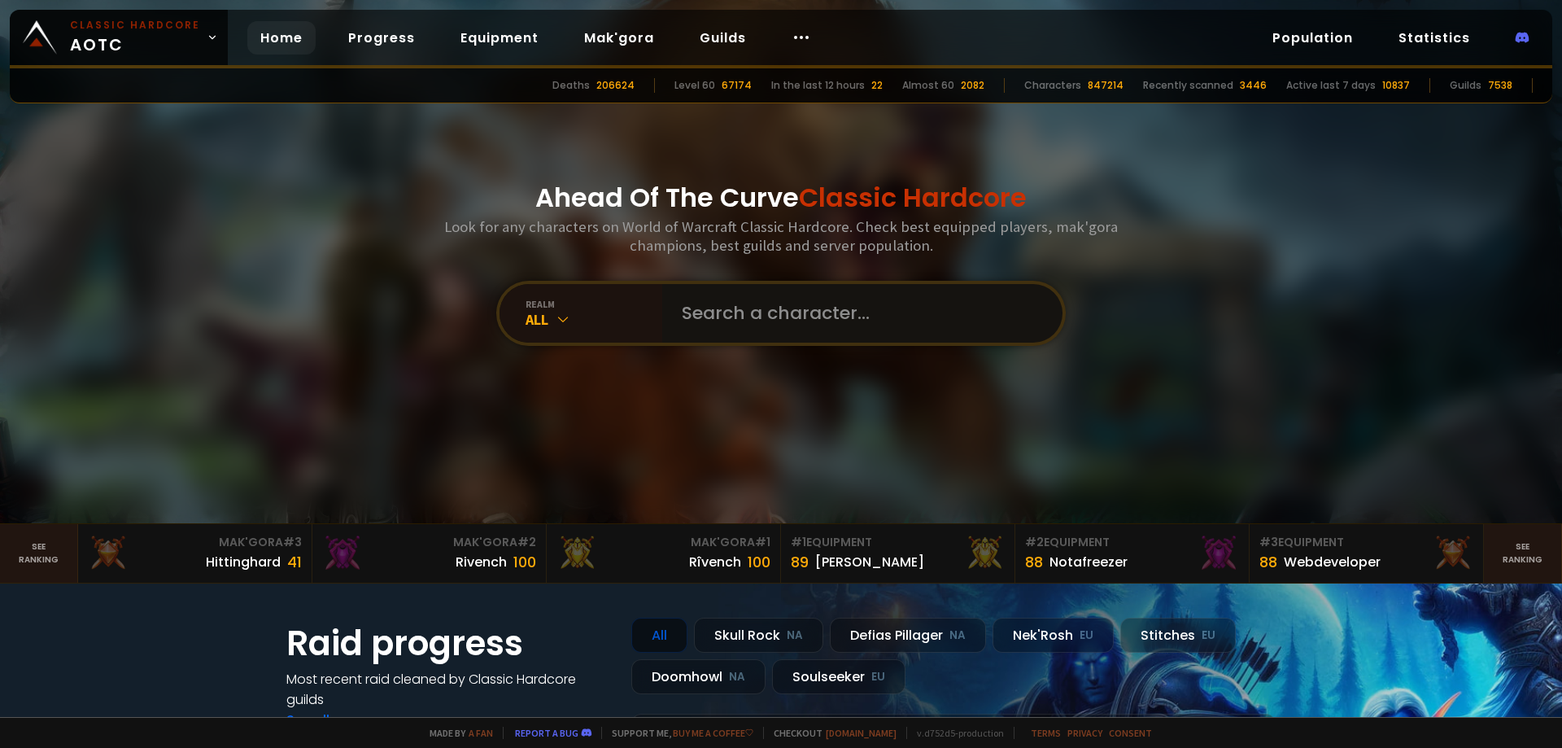
click at [793, 314] on input "text" at bounding box center [857, 313] width 371 height 59
paste input "Bambim"
type input "Bambim"
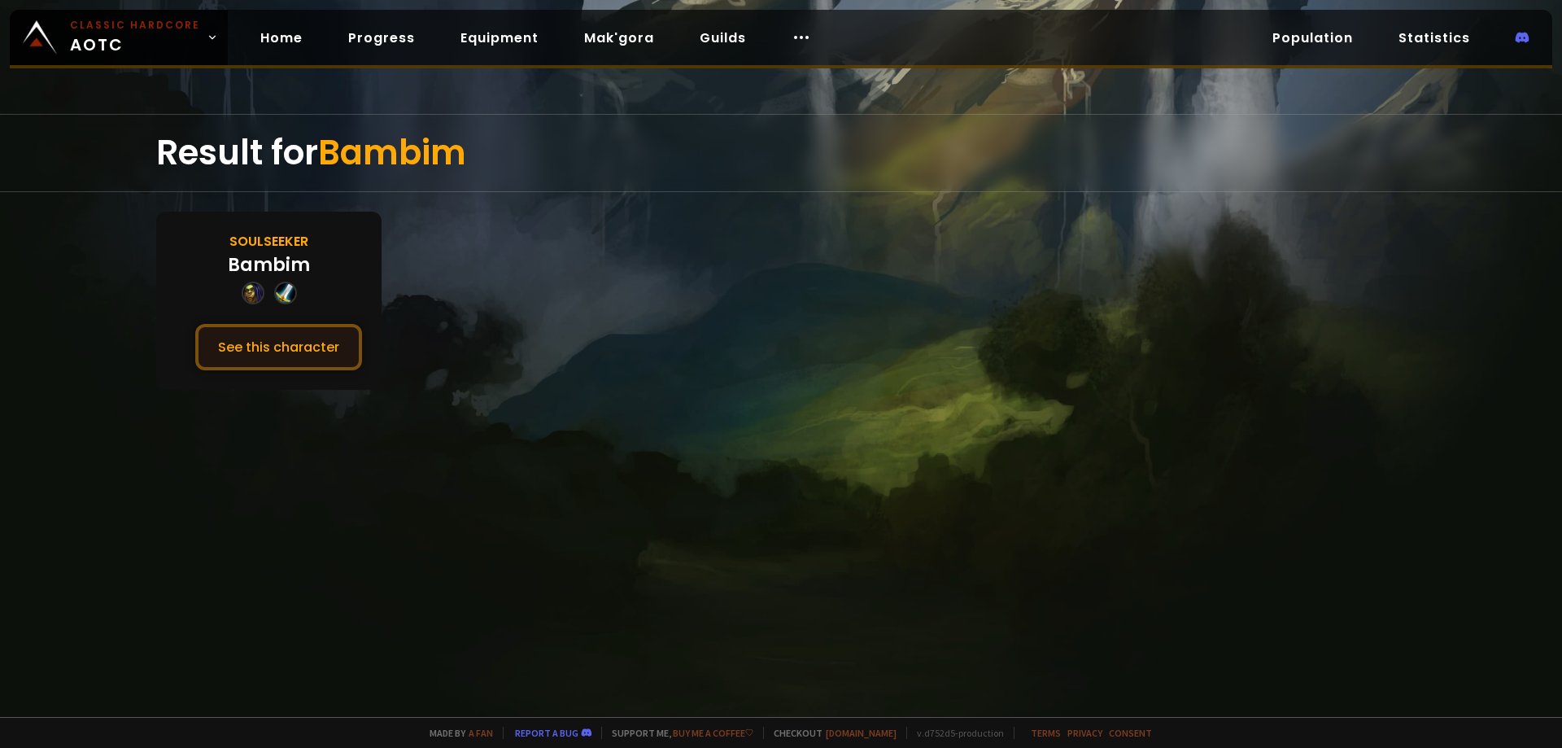
click at [271, 335] on button "See this character" at bounding box center [278, 347] width 167 height 46
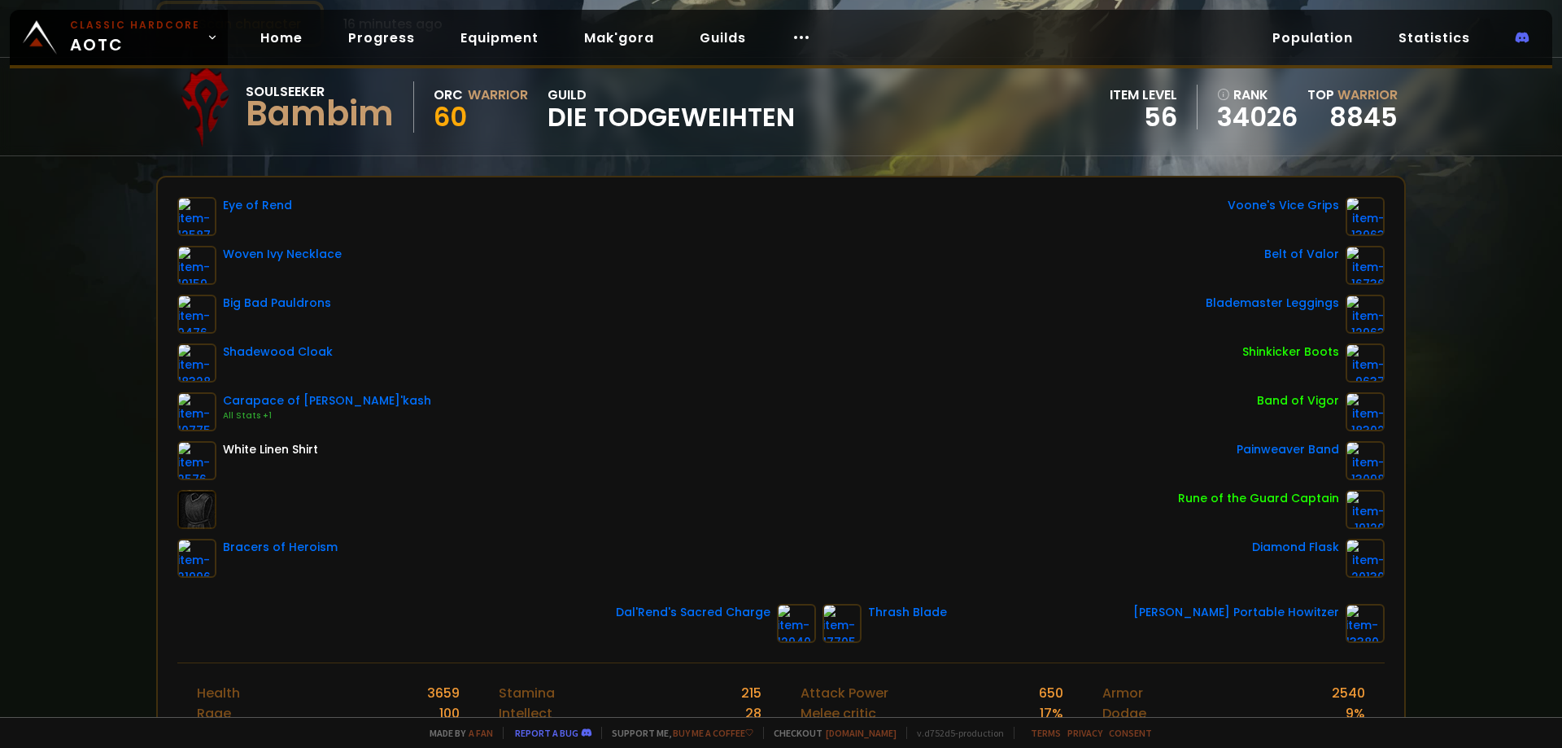
scroll to position [163, 0]
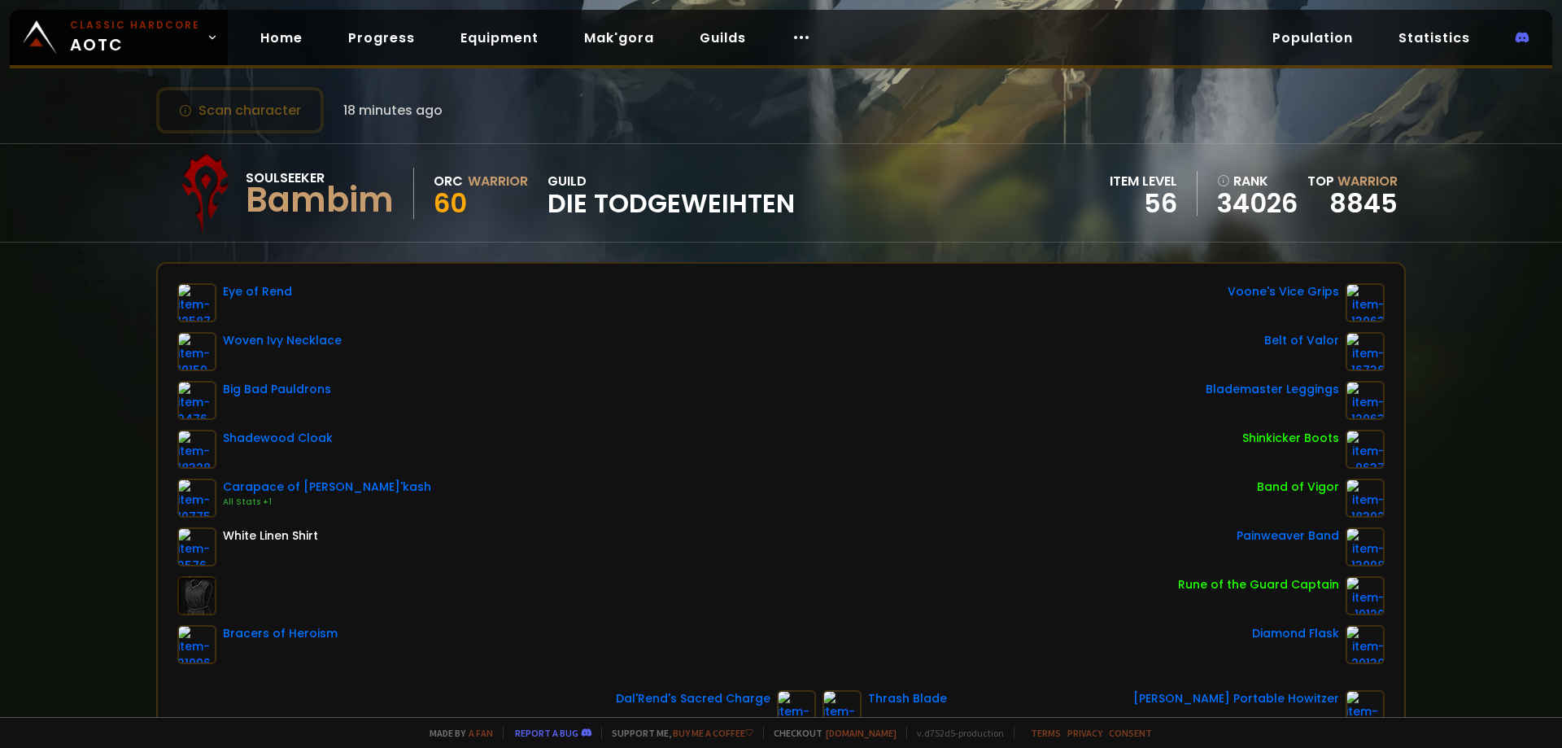
scroll to position [81, 0]
